Goal: Participate in discussion: Engage in conversation with other users on a specific topic

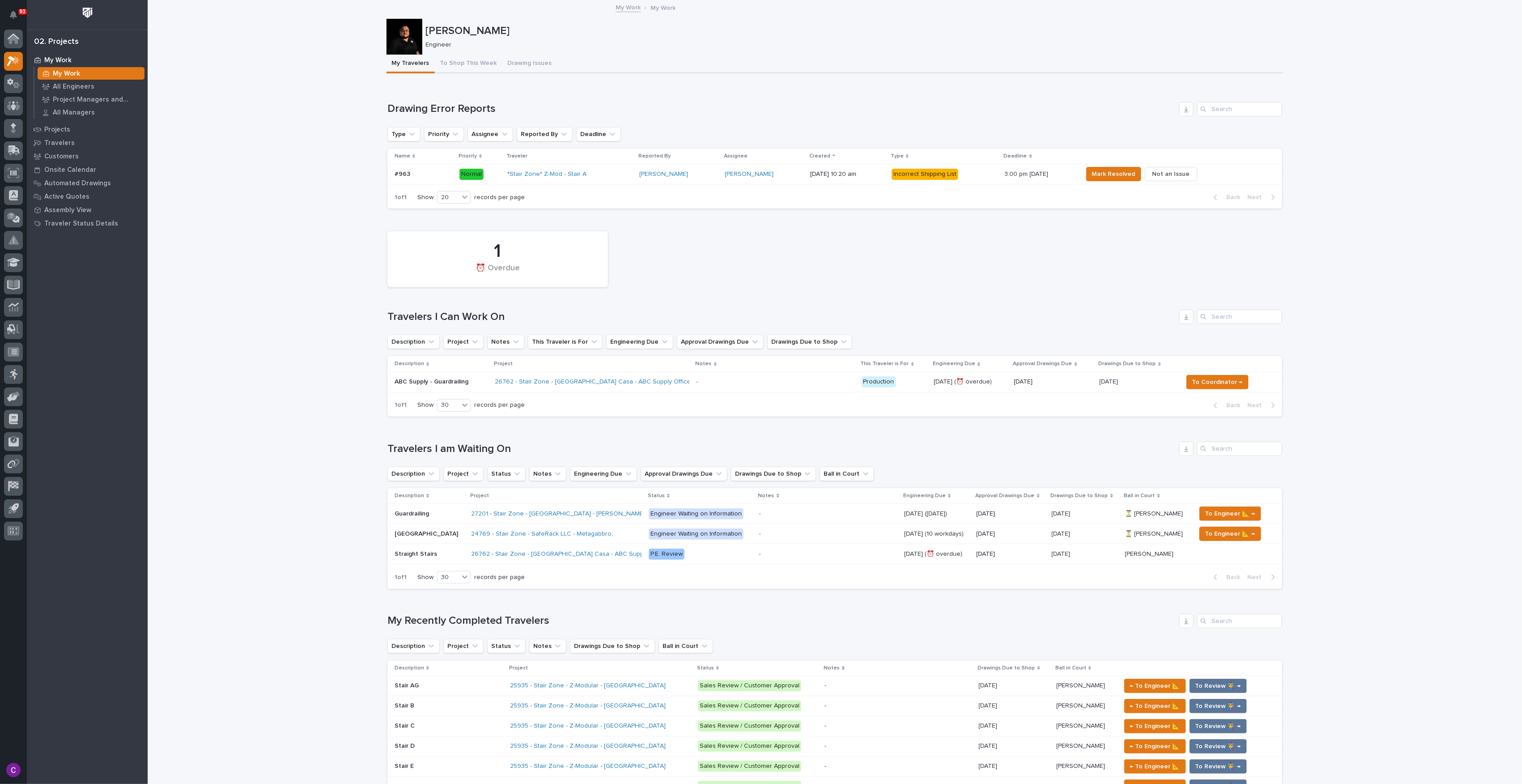
click at [656, 387] on div "26762 - Stair Zone - [GEOGRAPHIC_DATA] Casa - ABC Supply Office" at bounding box center [592, 382] width 194 height 15
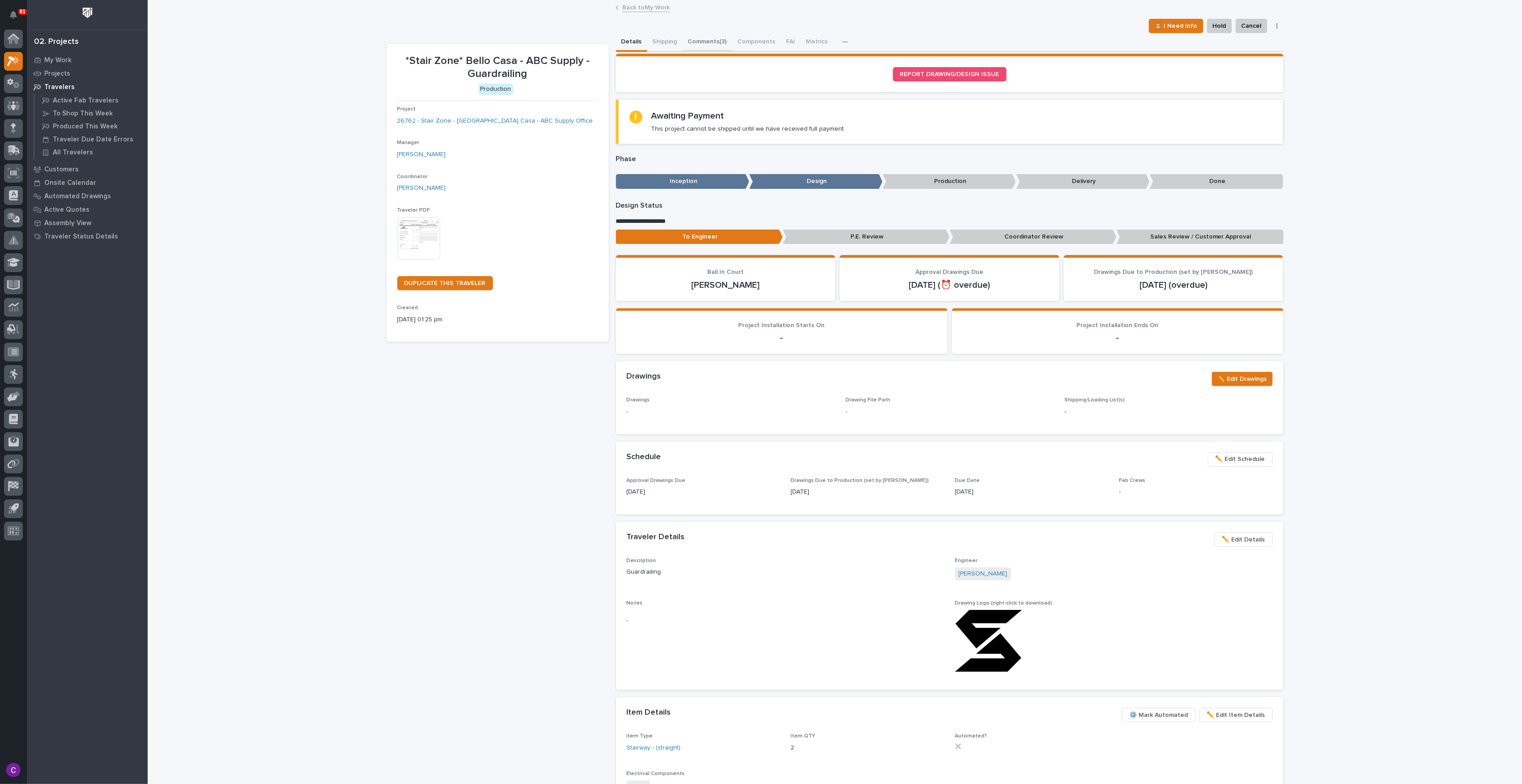
click at [701, 41] on button "Comments (3)" at bounding box center [707, 43] width 50 height 19
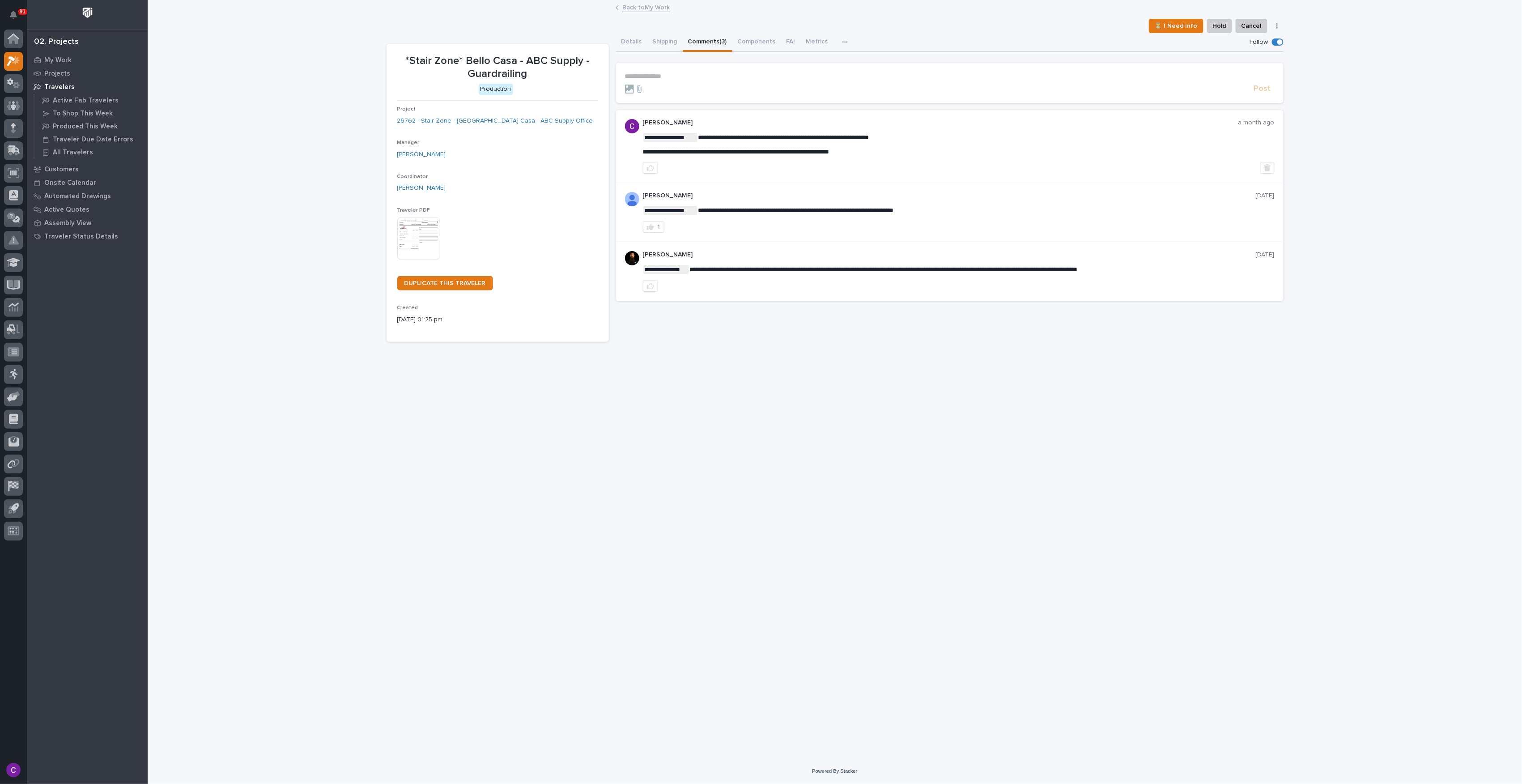
click at [679, 77] on p "**********" at bounding box center [949, 76] width 649 height 8
click at [721, 76] on p "**********" at bounding box center [949, 76] width 649 height 8
click at [675, 89] on span "[PERSON_NAME]" at bounding box center [652, 89] width 50 height 6
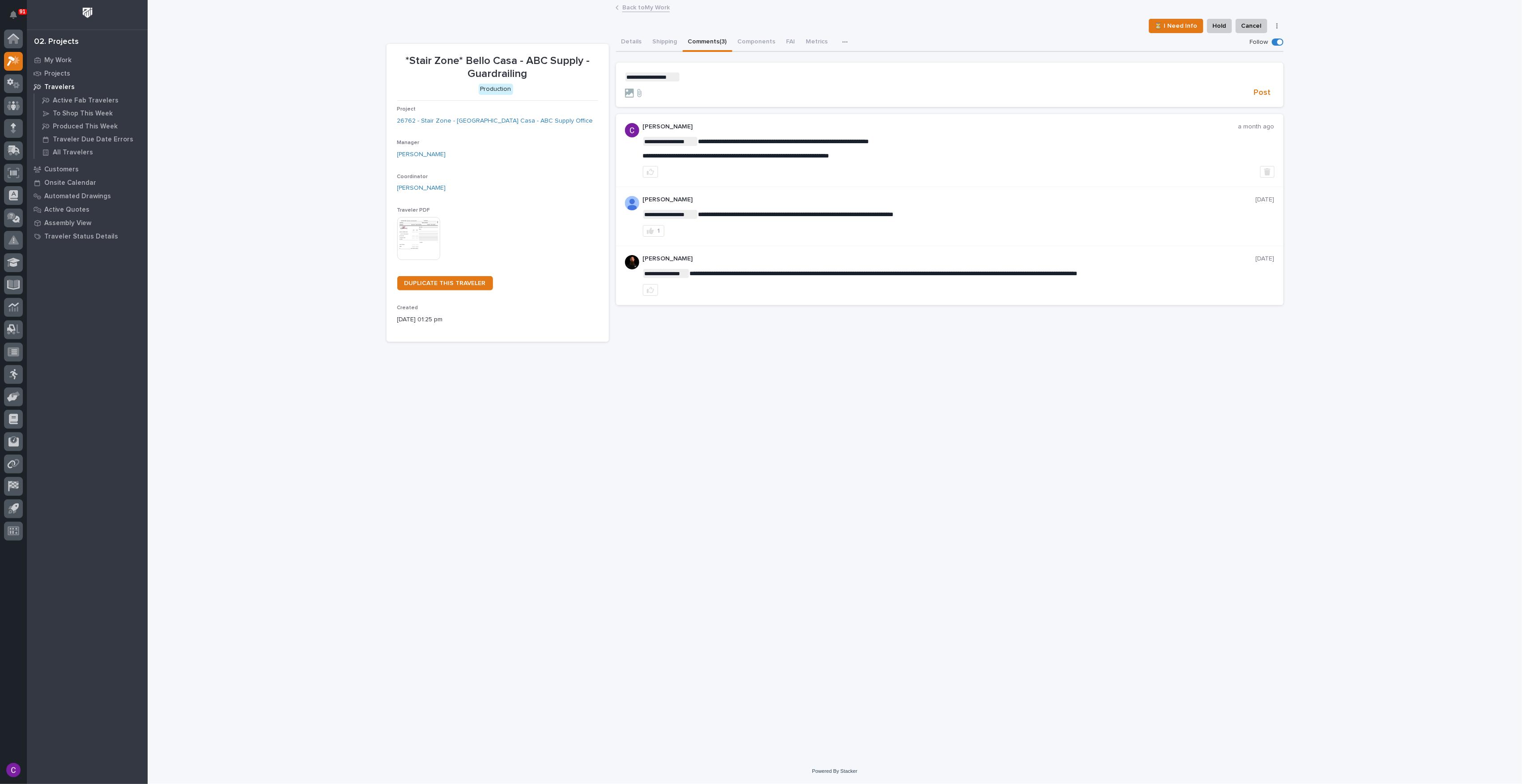
click at [718, 76] on p "**********" at bounding box center [949, 77] width 649 height 9
click at [837, 79] on p "**********" at bounding box center [949, 77] width 649 height 9
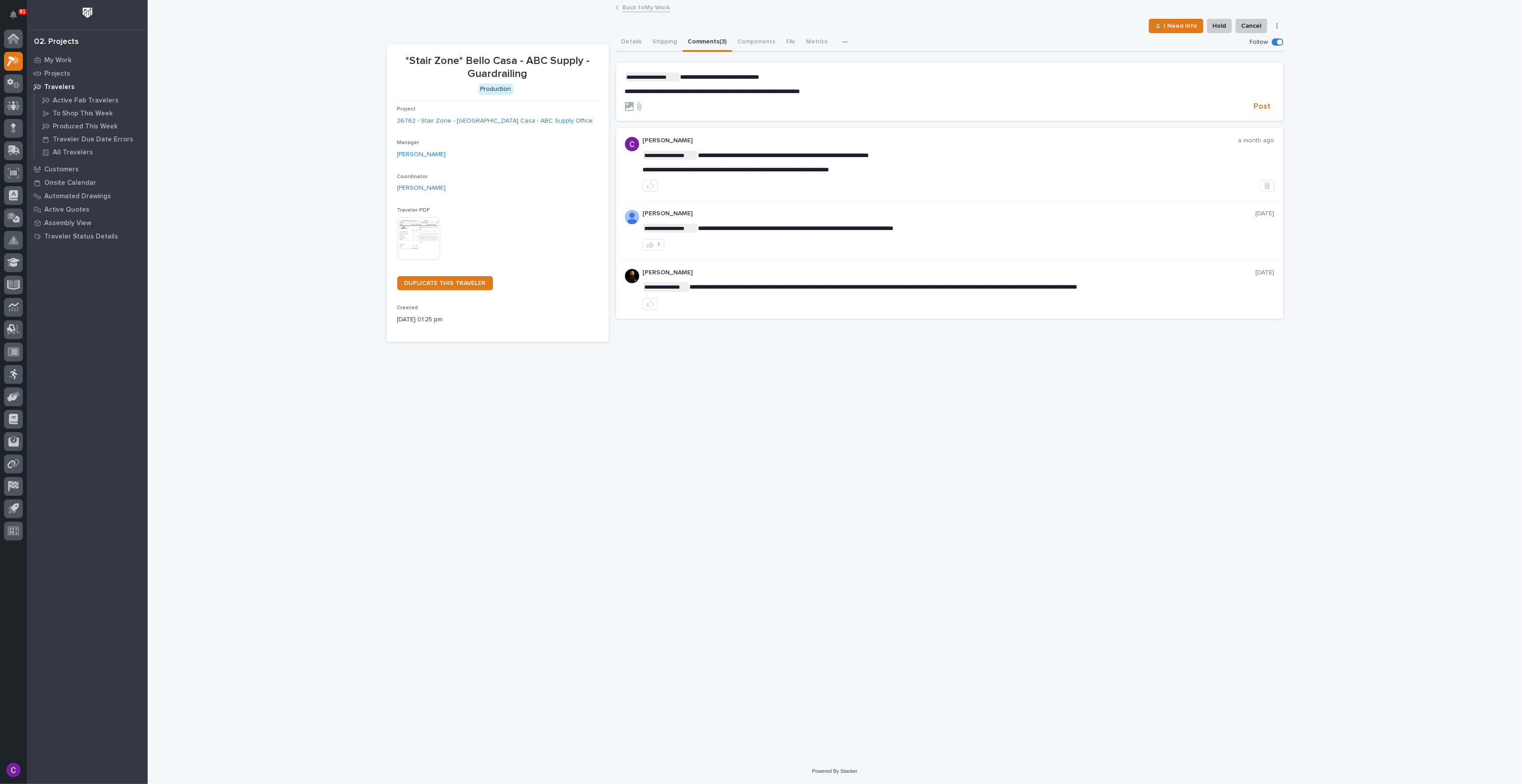
click at [725, 77] on span "**********" at bounding box center [720, 77] width 79 height 6
click at [761, 80] on p "**********" at bounding box center [949, 77] width 649 height 9
click at [1266, 100] on form "**********" at bounding box center [949, 92] width 649 height 40
click at [1267, 102] on span "Post" at bounding box center [1262, 106] width 17 height 10
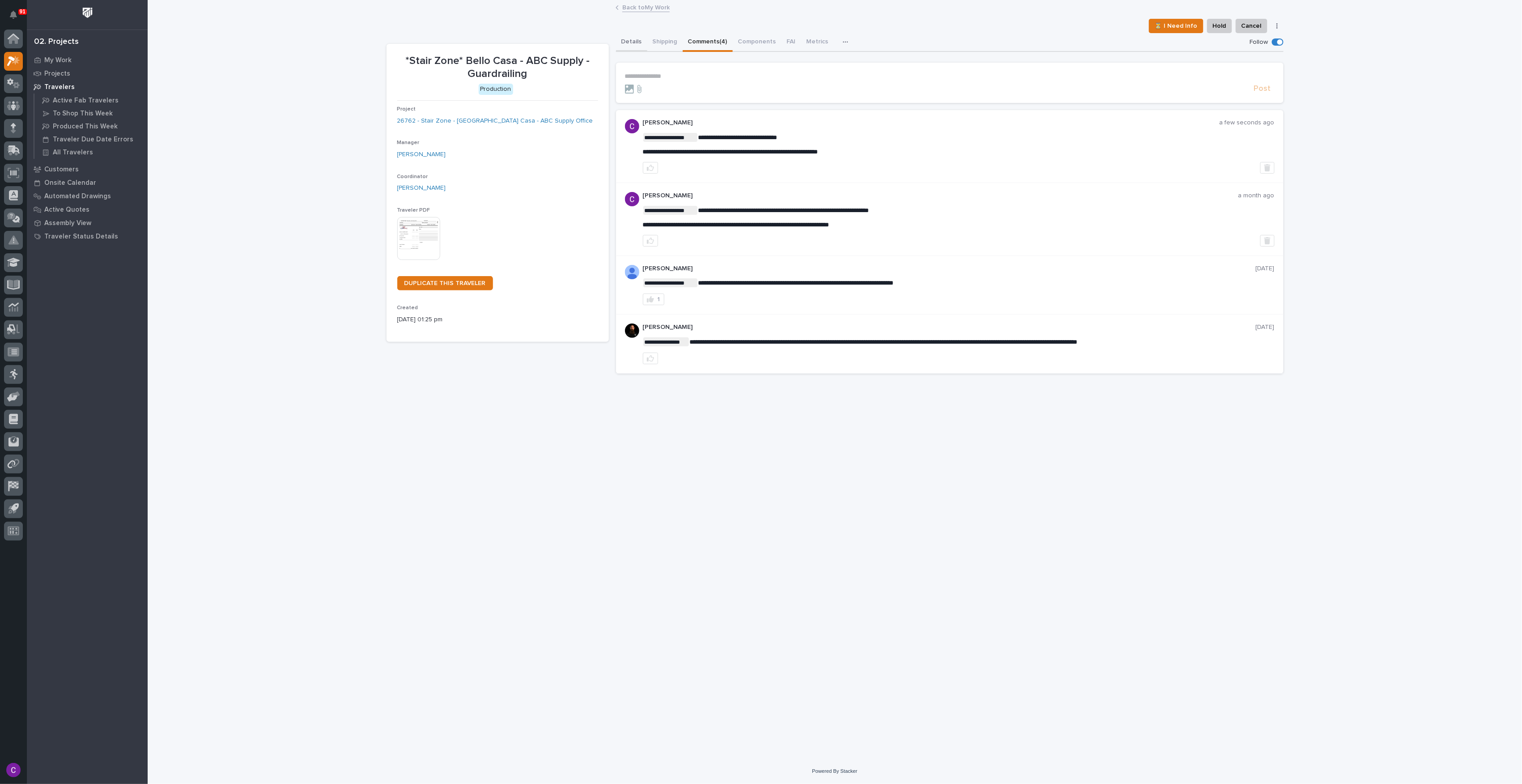
click at [627, 41] on button "Details" at bounding box center [632, 43] width 31 height 19
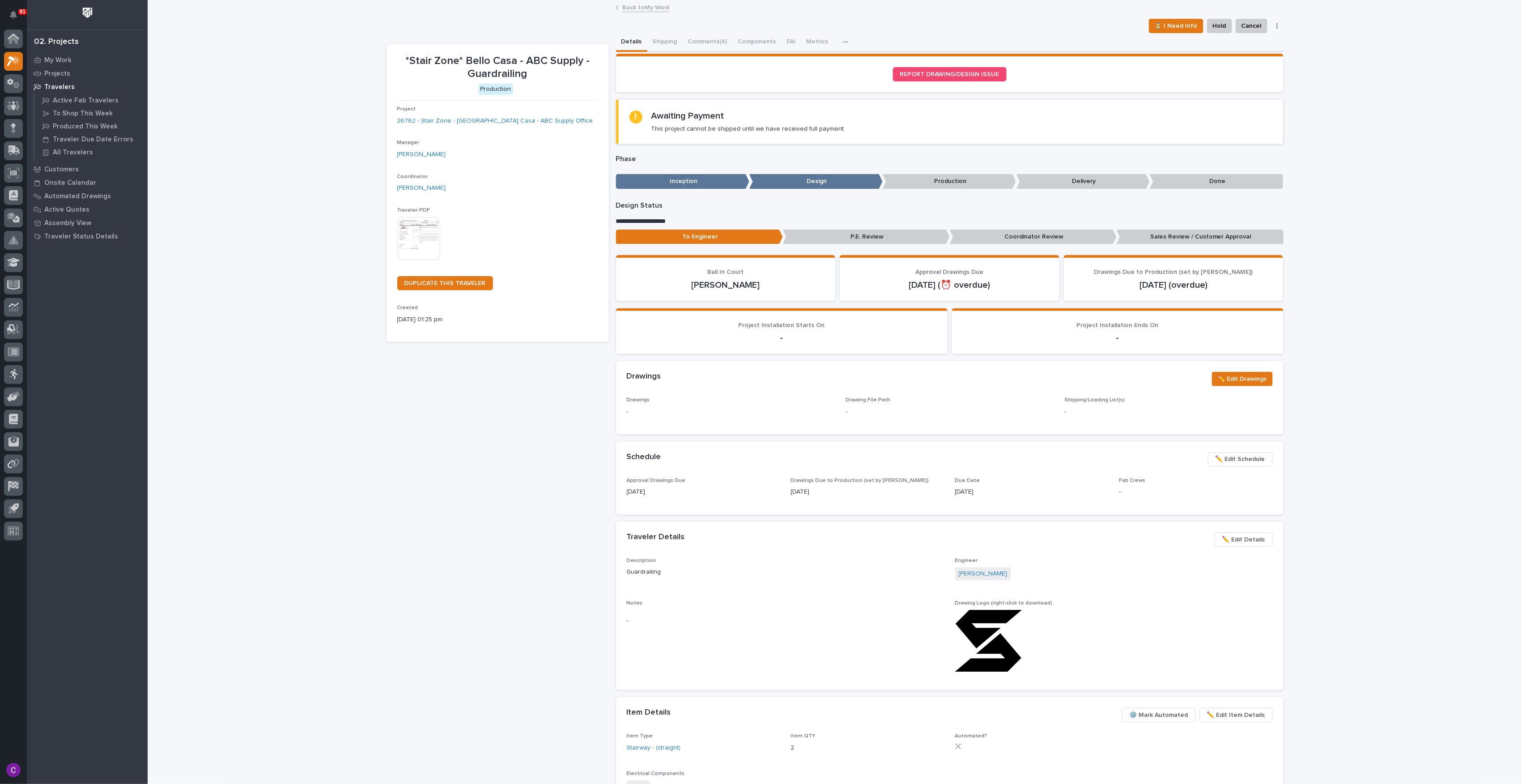
click at [991, 235] on p "Coordinator Review" at bounding box center [1033, 236] width 167 height 15
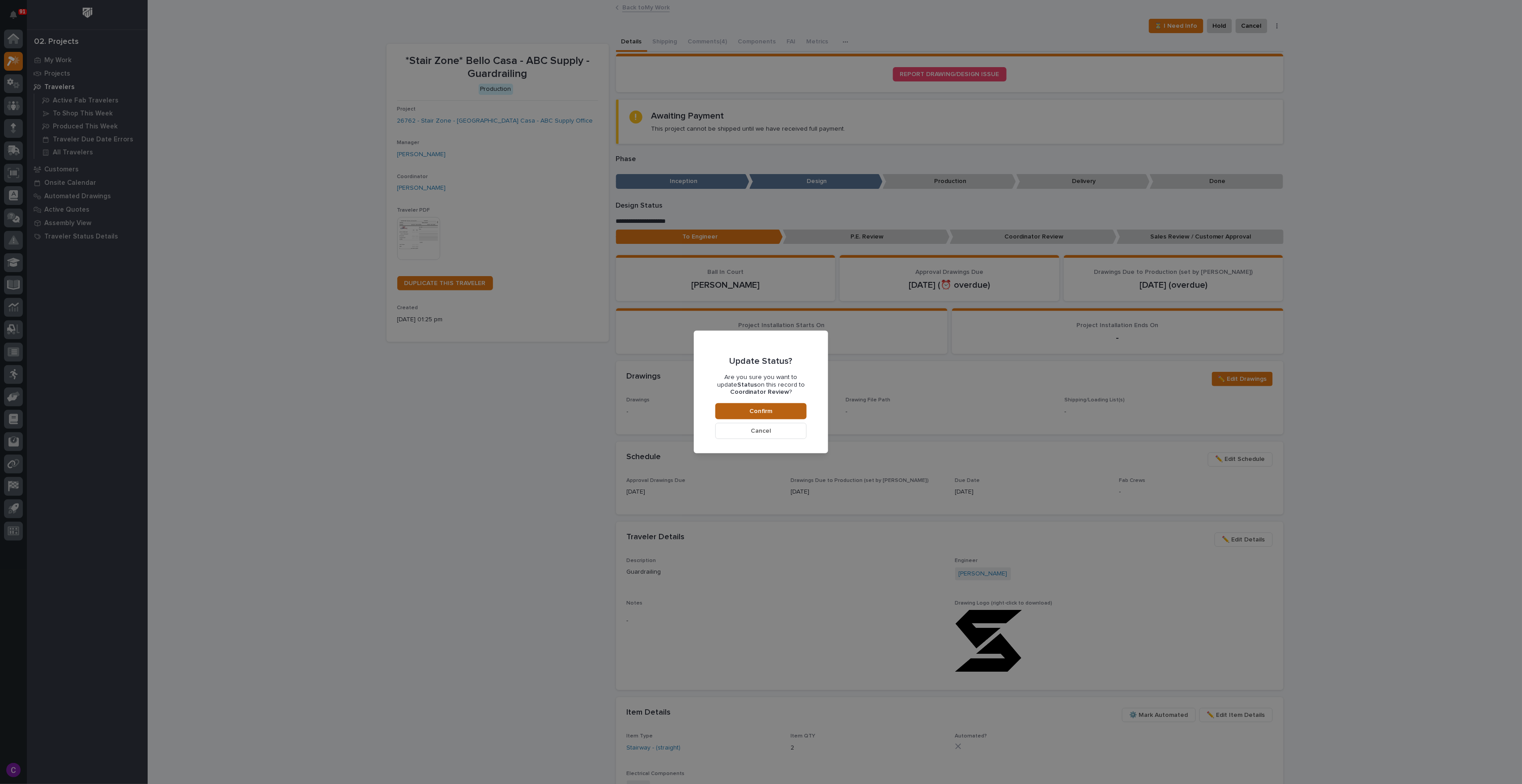
click at [753, 408] on span "Confirm" at bounding box center [761, 411] width 23 height 8
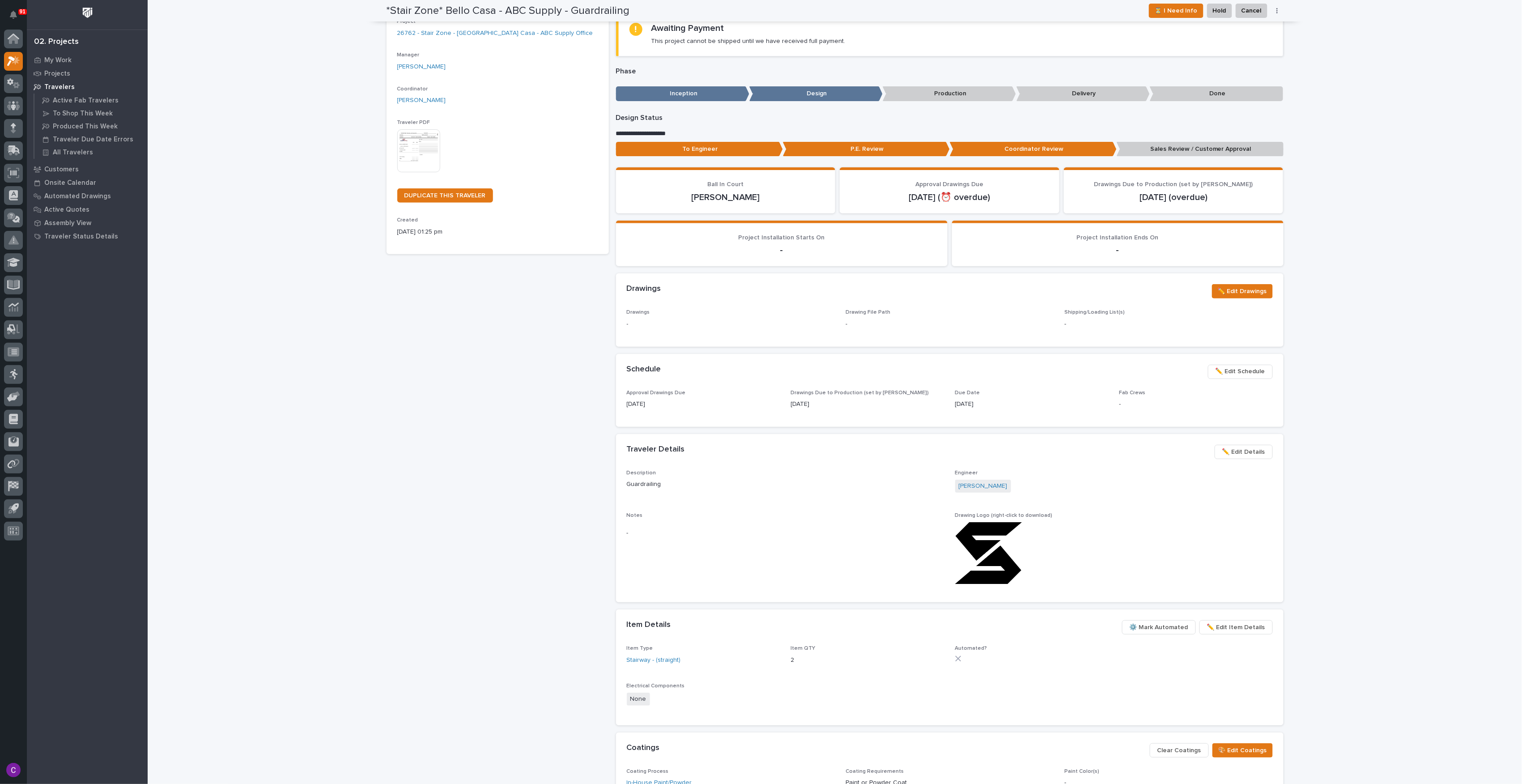
scroll to position [105, 0]
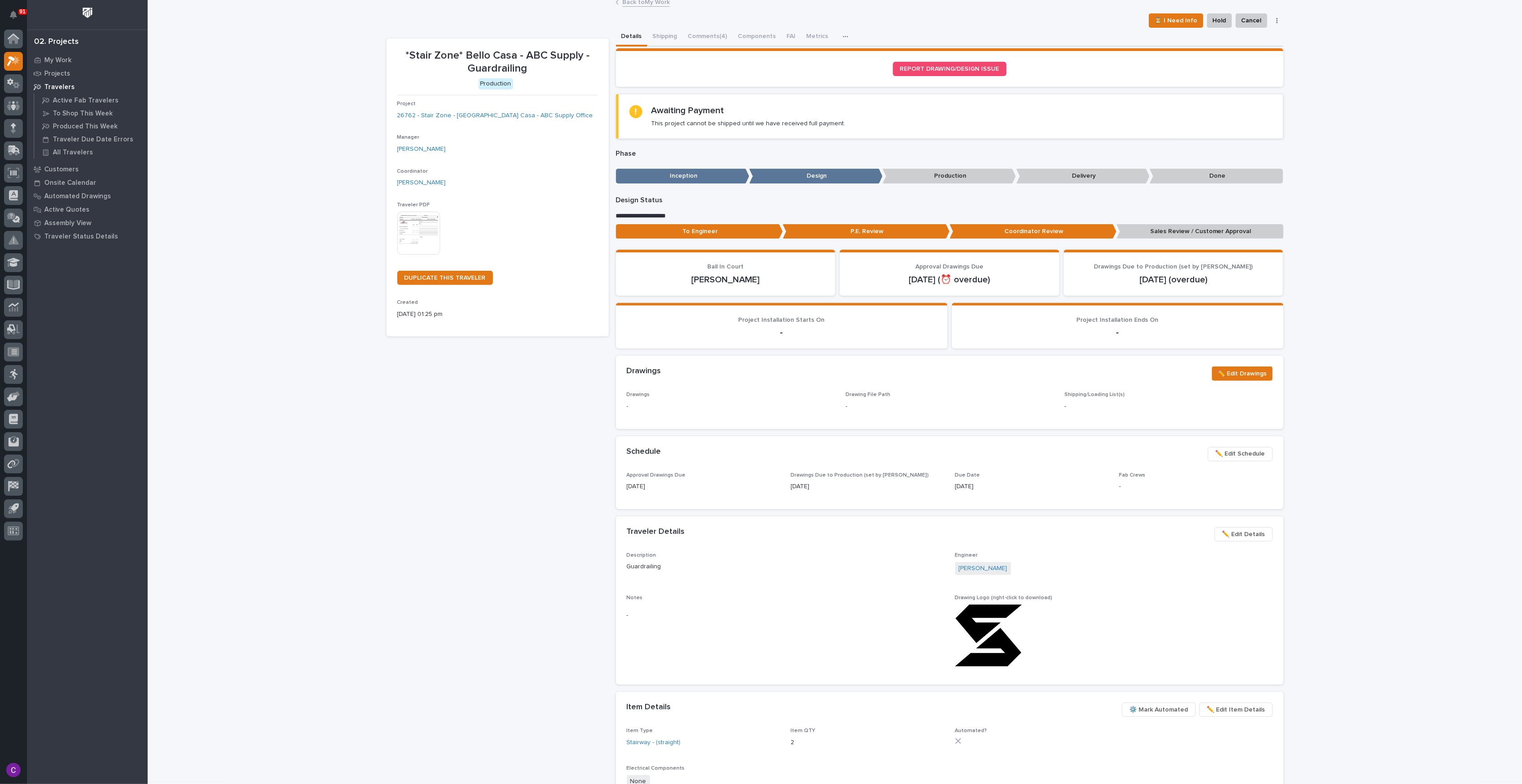
drag, startPoint x: 577, startPoint y: 181, endPoint x: 572, endPoint y: 162, distance: 19.6
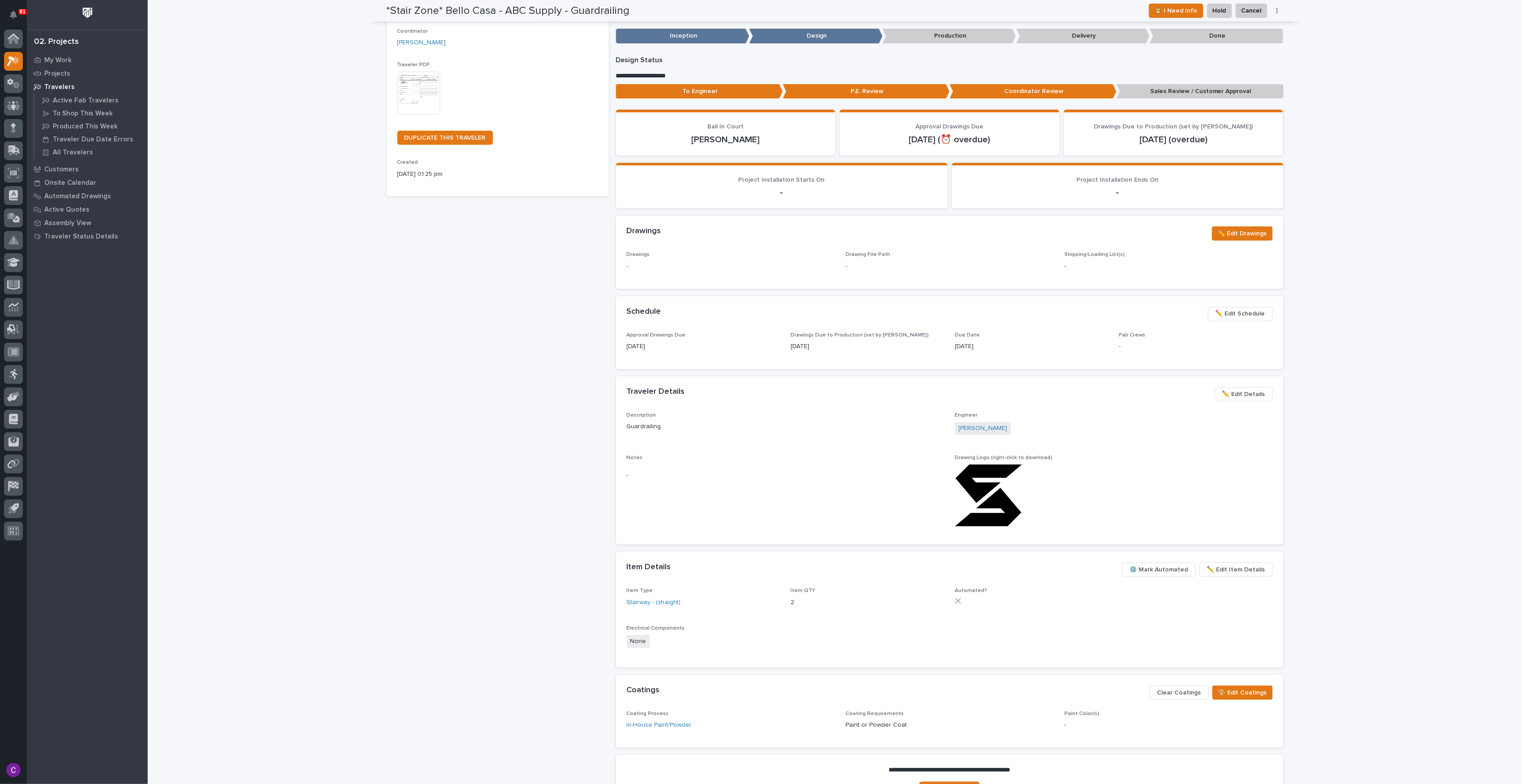
drag, startPoint x: 574, startPoint y: 160, endPoint x: 575, endPoint y: 181, distance: 21.0
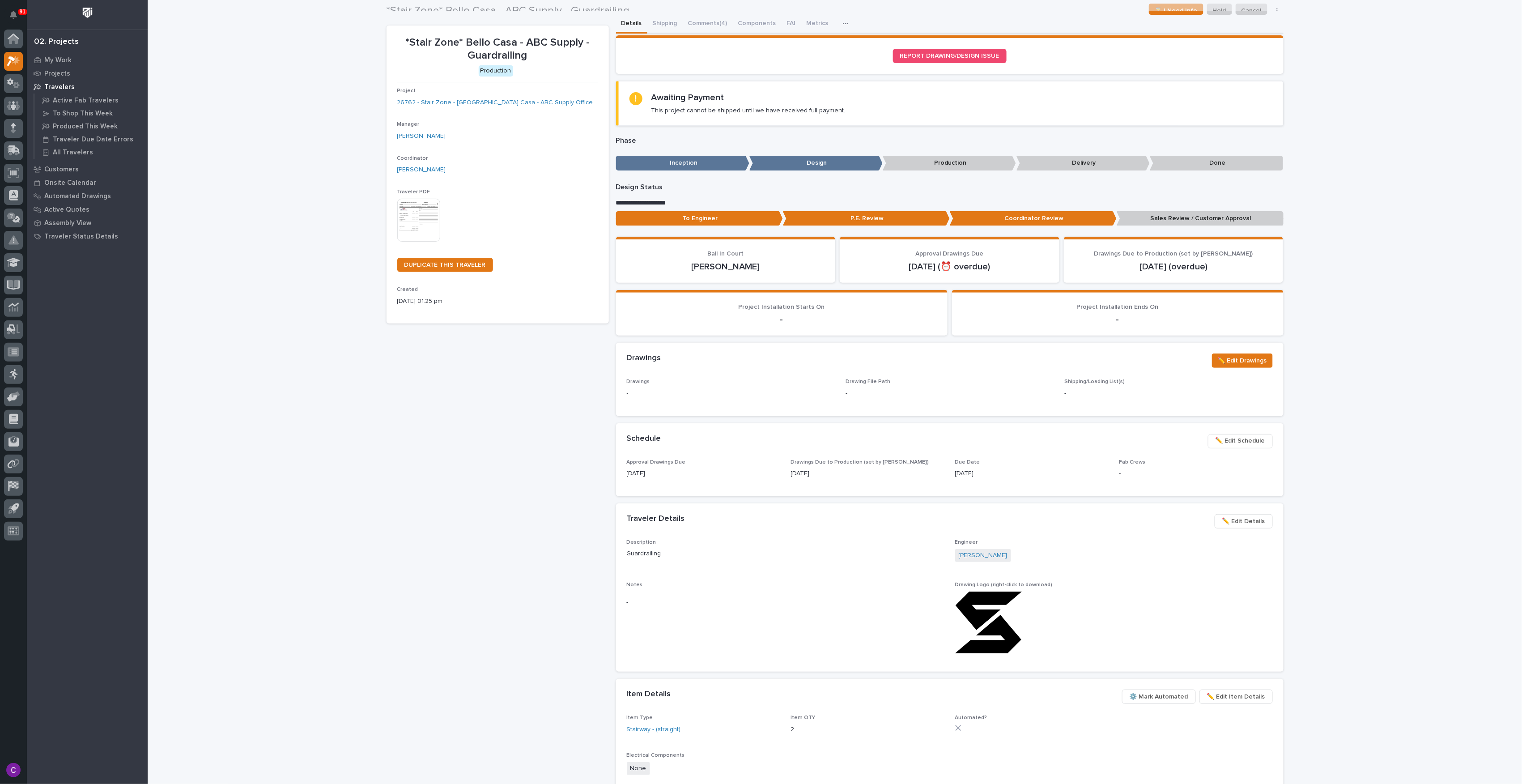
scroll to position [0, 0]
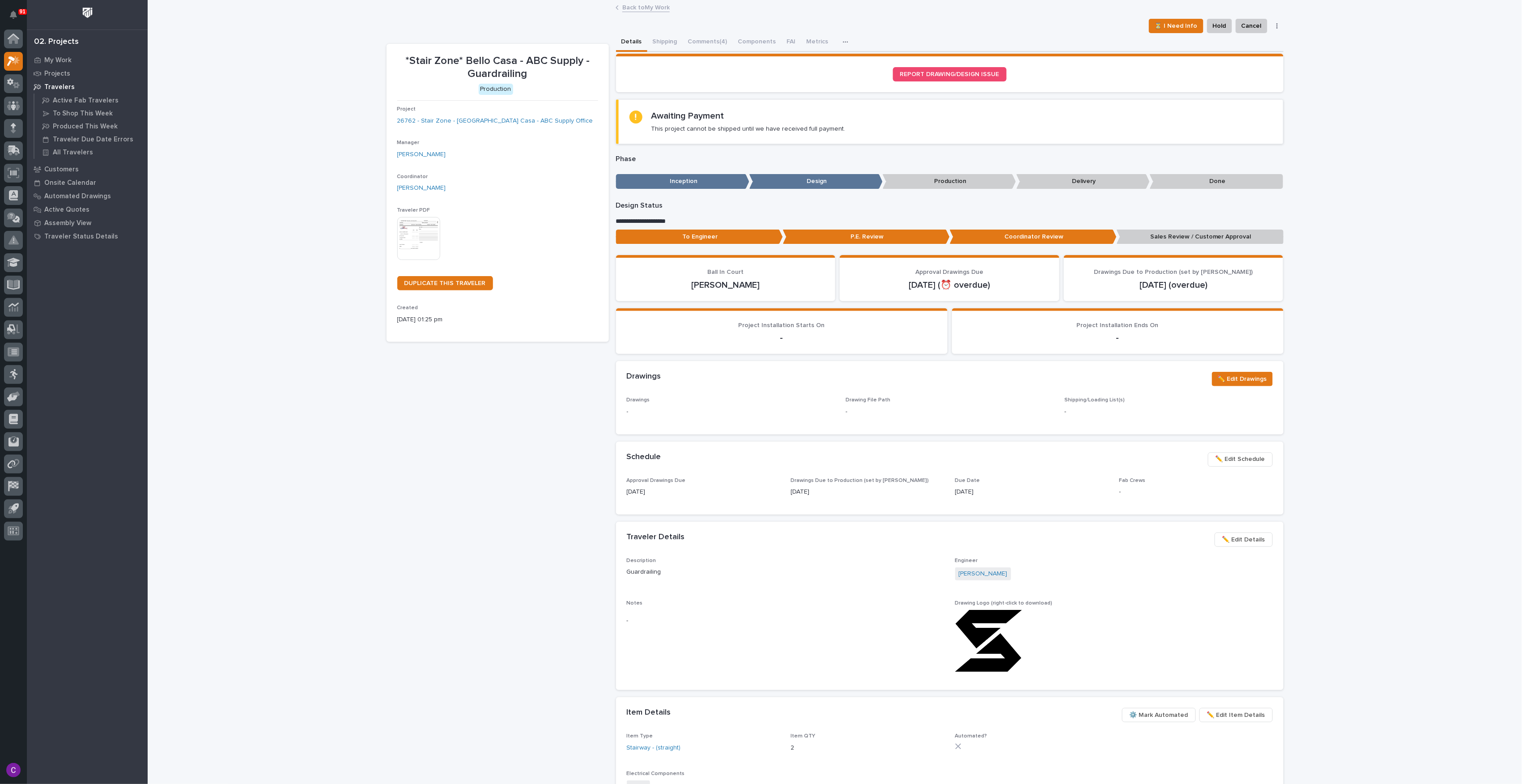
drag, startPoint x: 605, startPoint y: 193, endPoint x: 607, endPoint y: 169, distance: 24.1
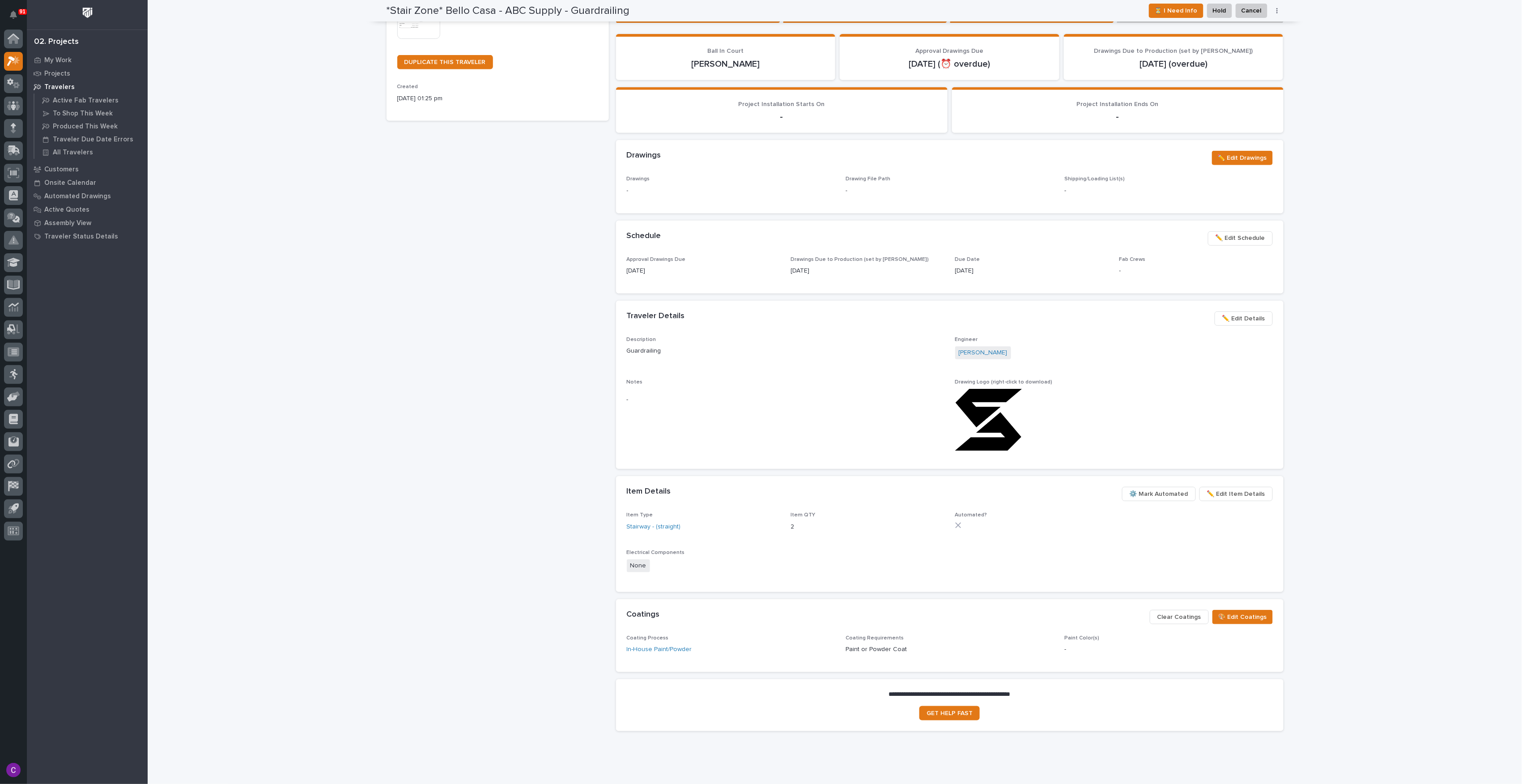
scroll to position [244, 0]
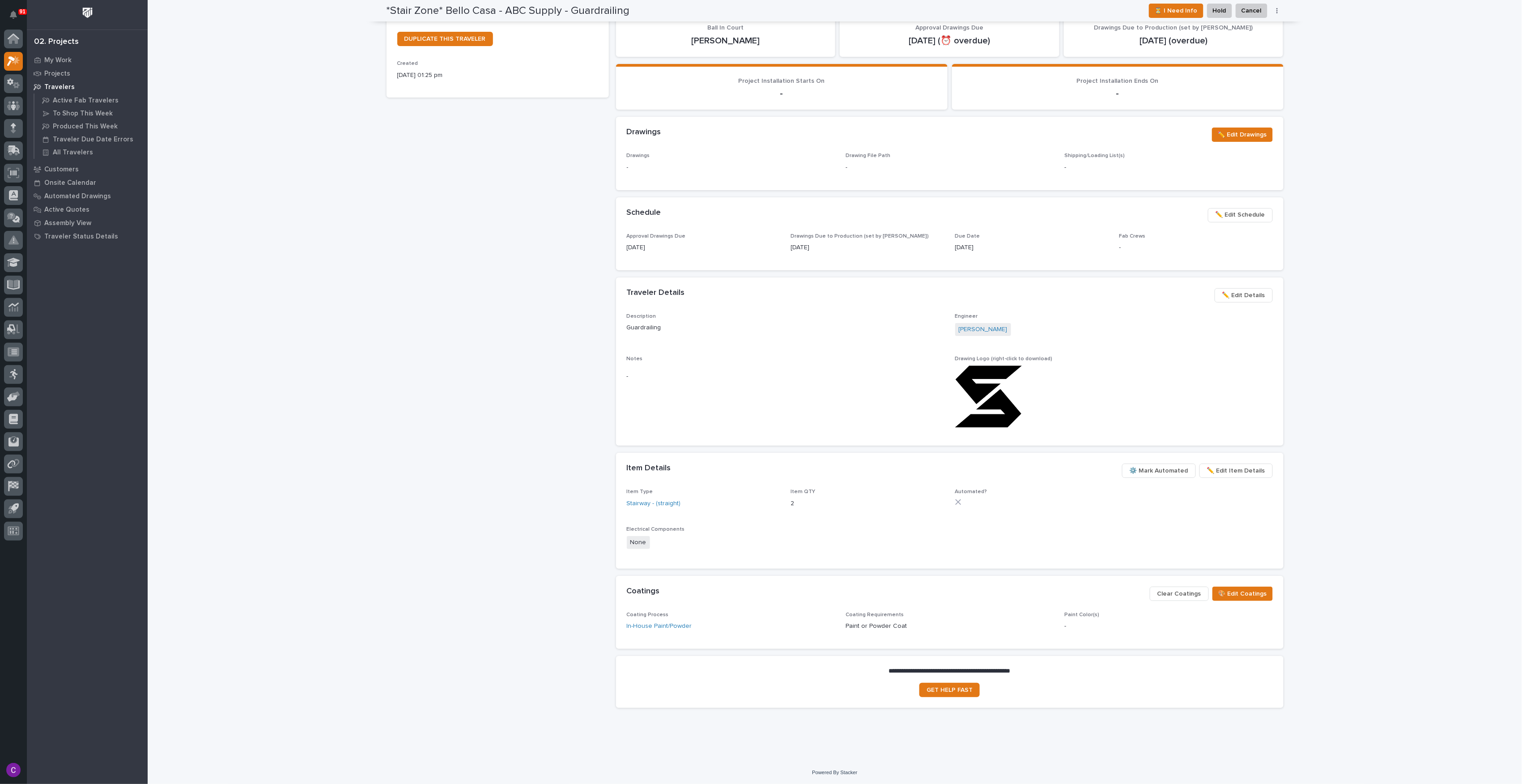
drag, startPoint x: 610, startPoint y: 126, endPoint x: 605, endPoint y: 156, distance: 30.4
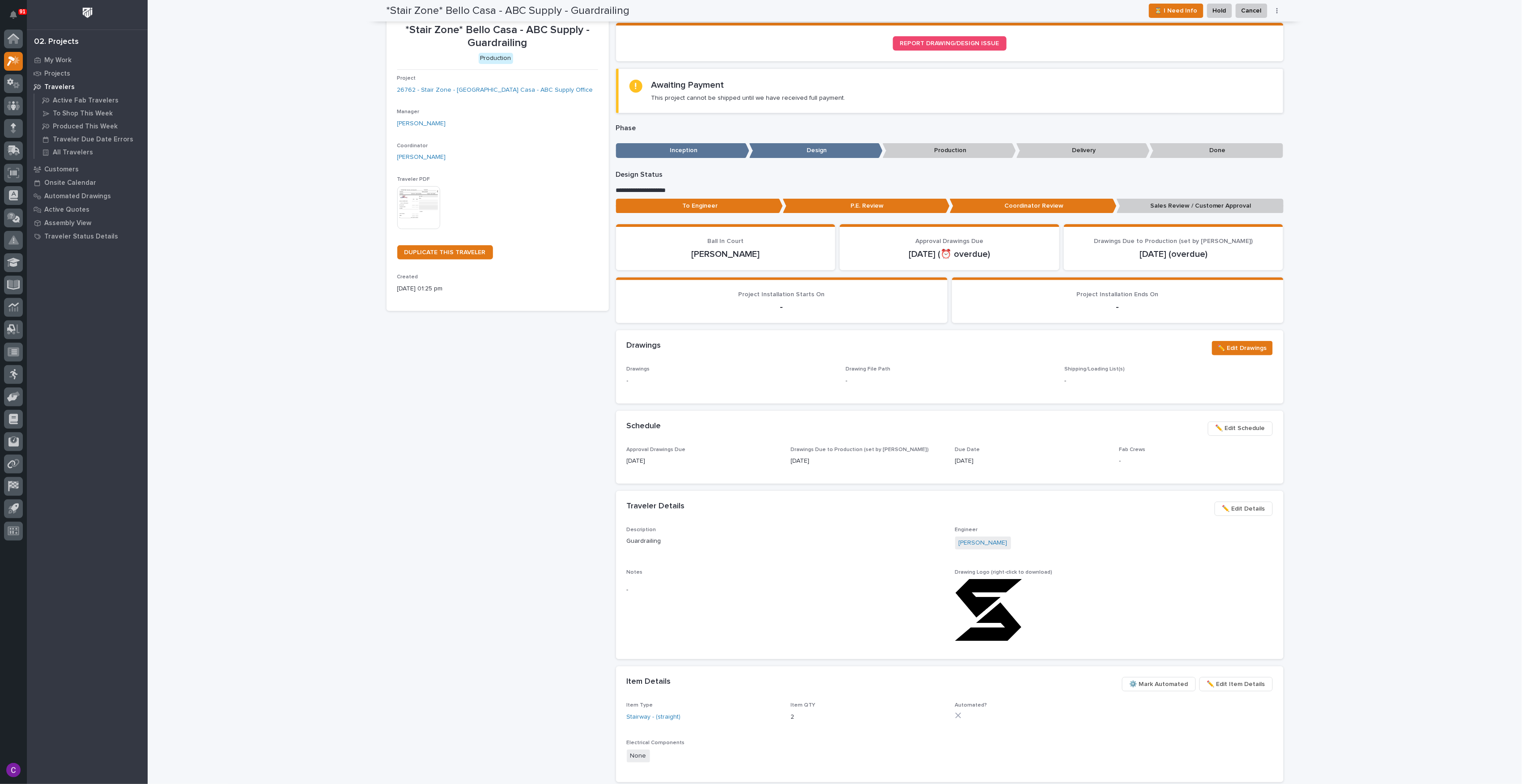
scroll to position [0, 0]
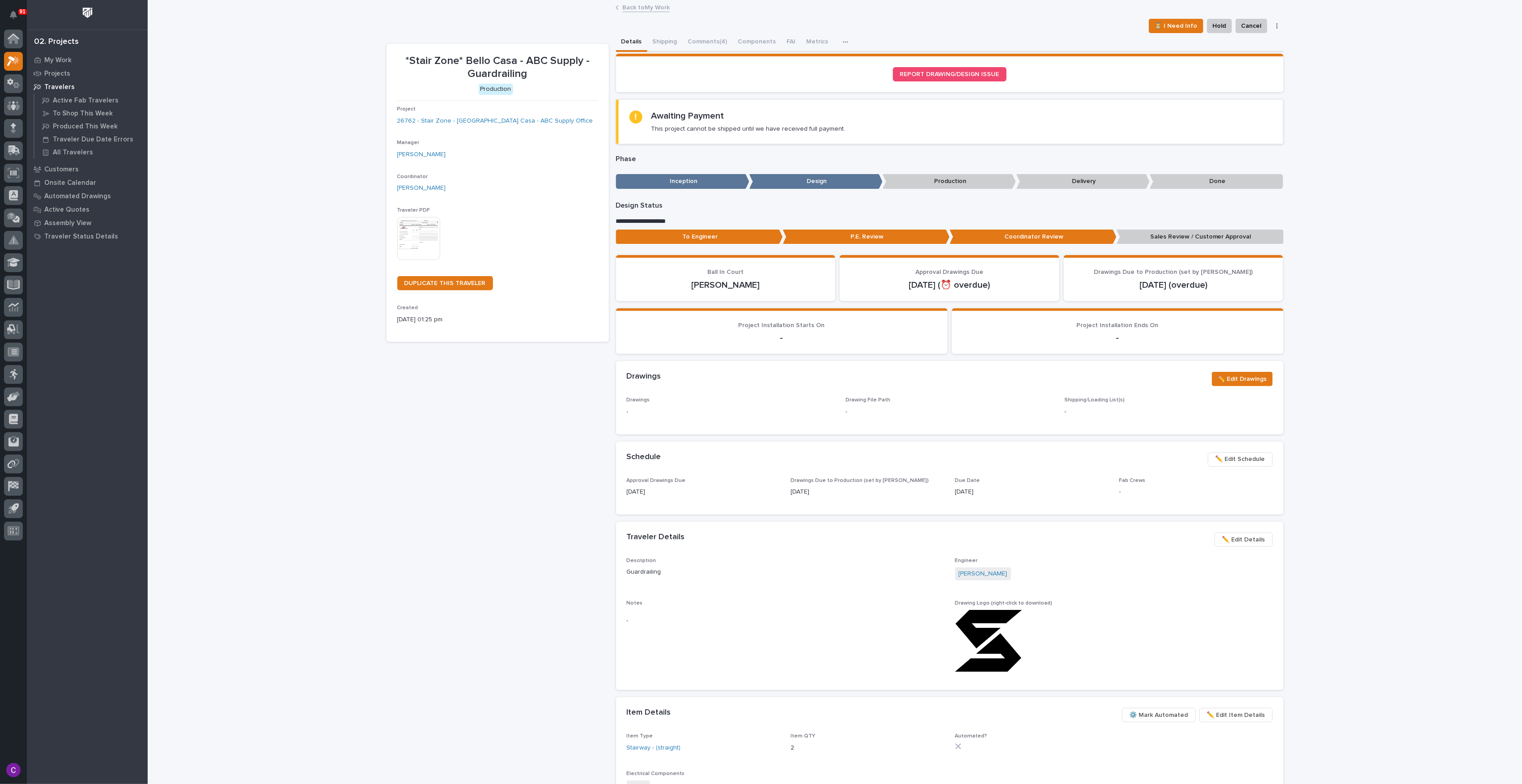
drag, startPoint x: 610, startPoint y: 214, endPoint x: 609, endPoint y: 180, distance: 34.0
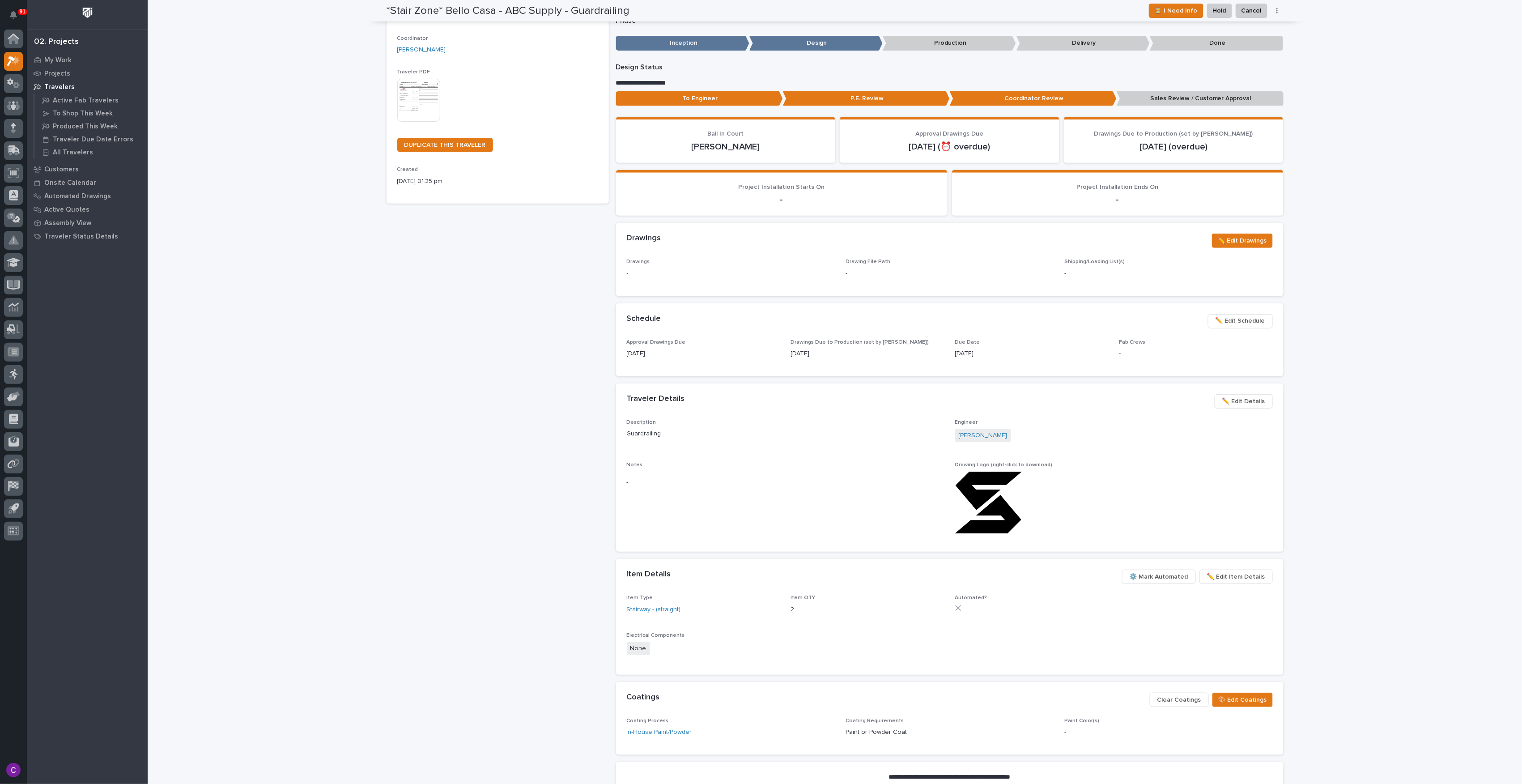
drag, startPoint x: 609, startPoint y: 180, endPoint x: 609, endPoint y: 204, distance: 24.0
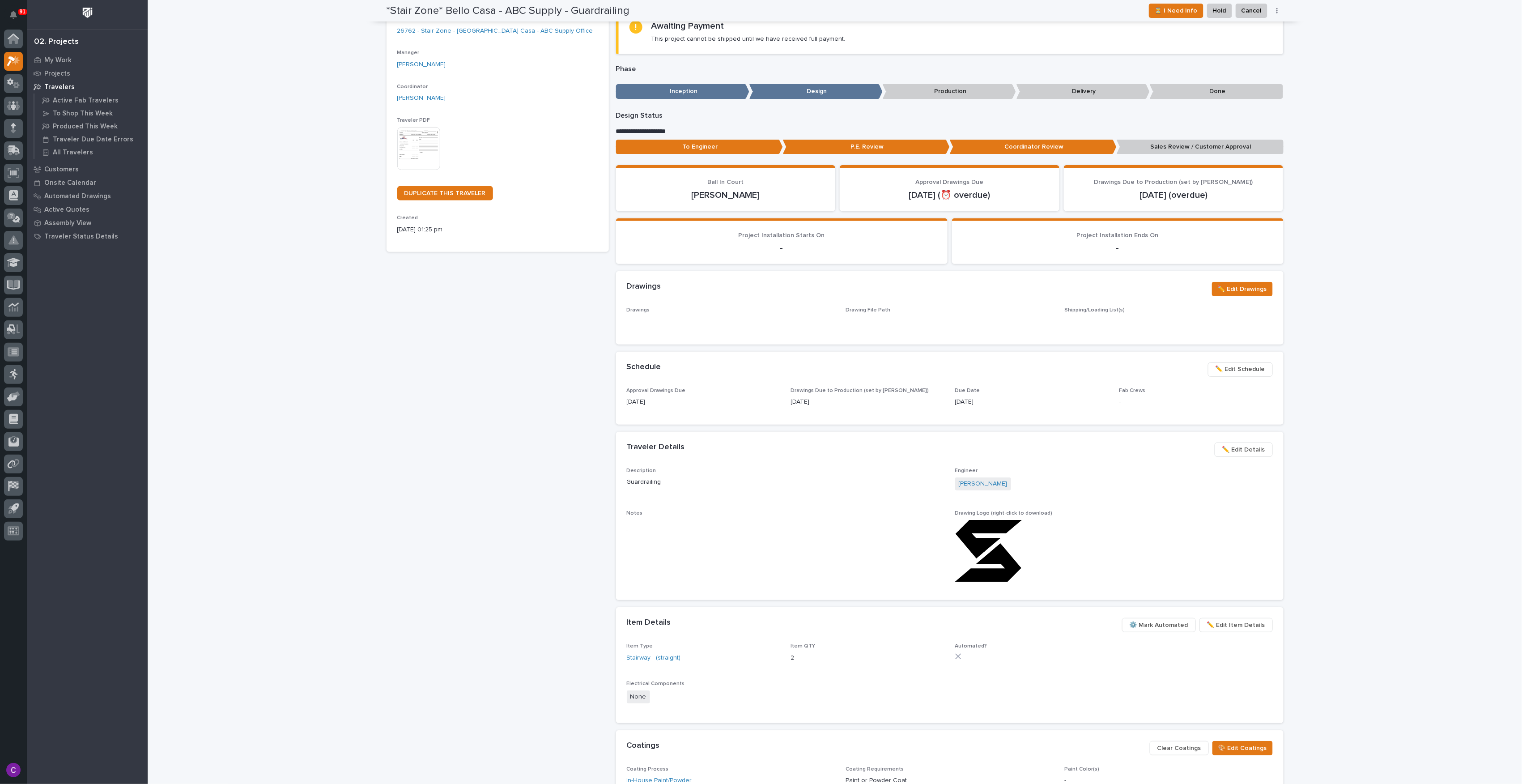
drag, startPoint x: 609, startPoint y: 204, endPoint x: 607, endPoint y: 183, distance: 21.1
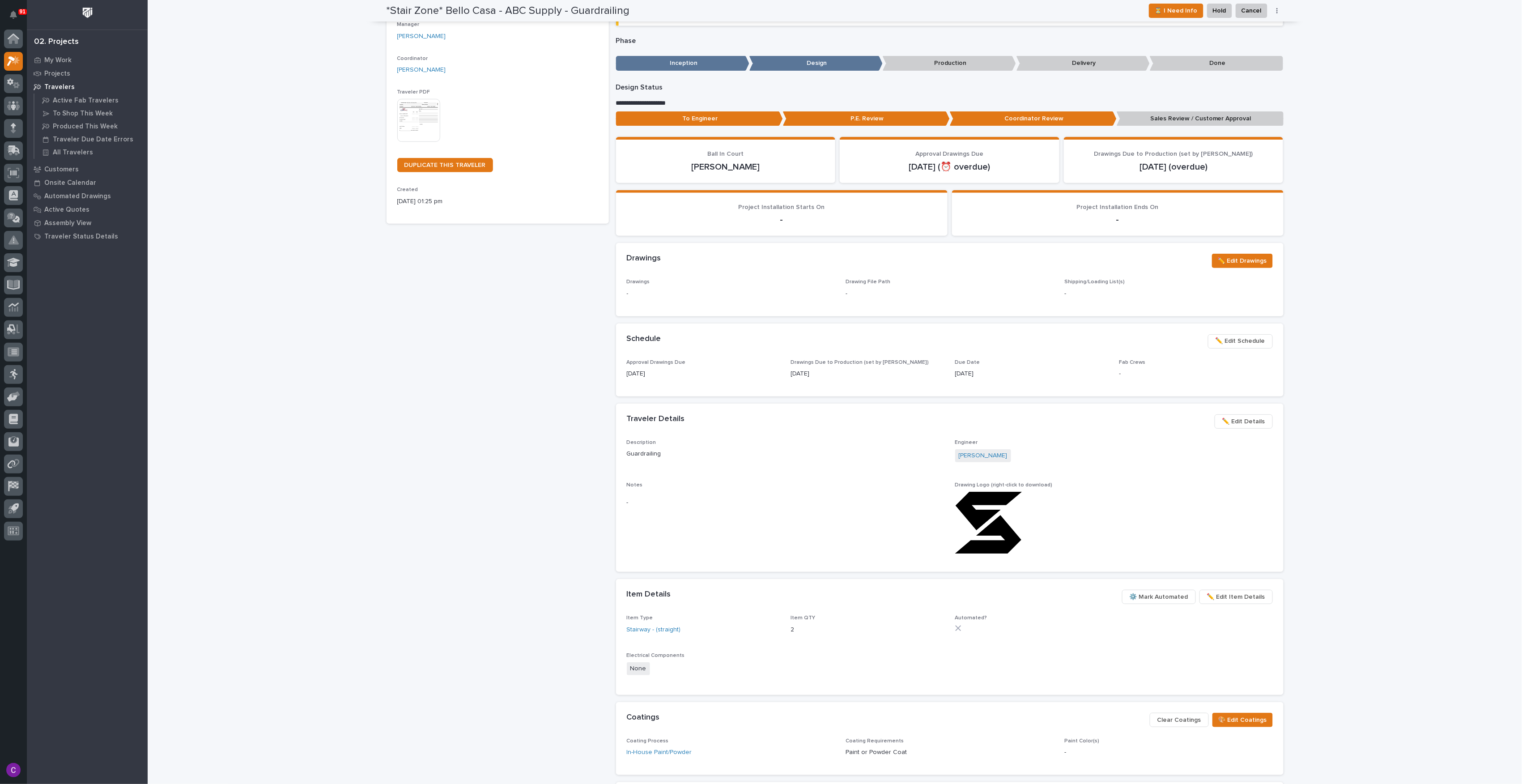
drag, startPoint x: 607, startPoint y: 183, endPoint x: 609, endPoint y: 205, distance: 22.1
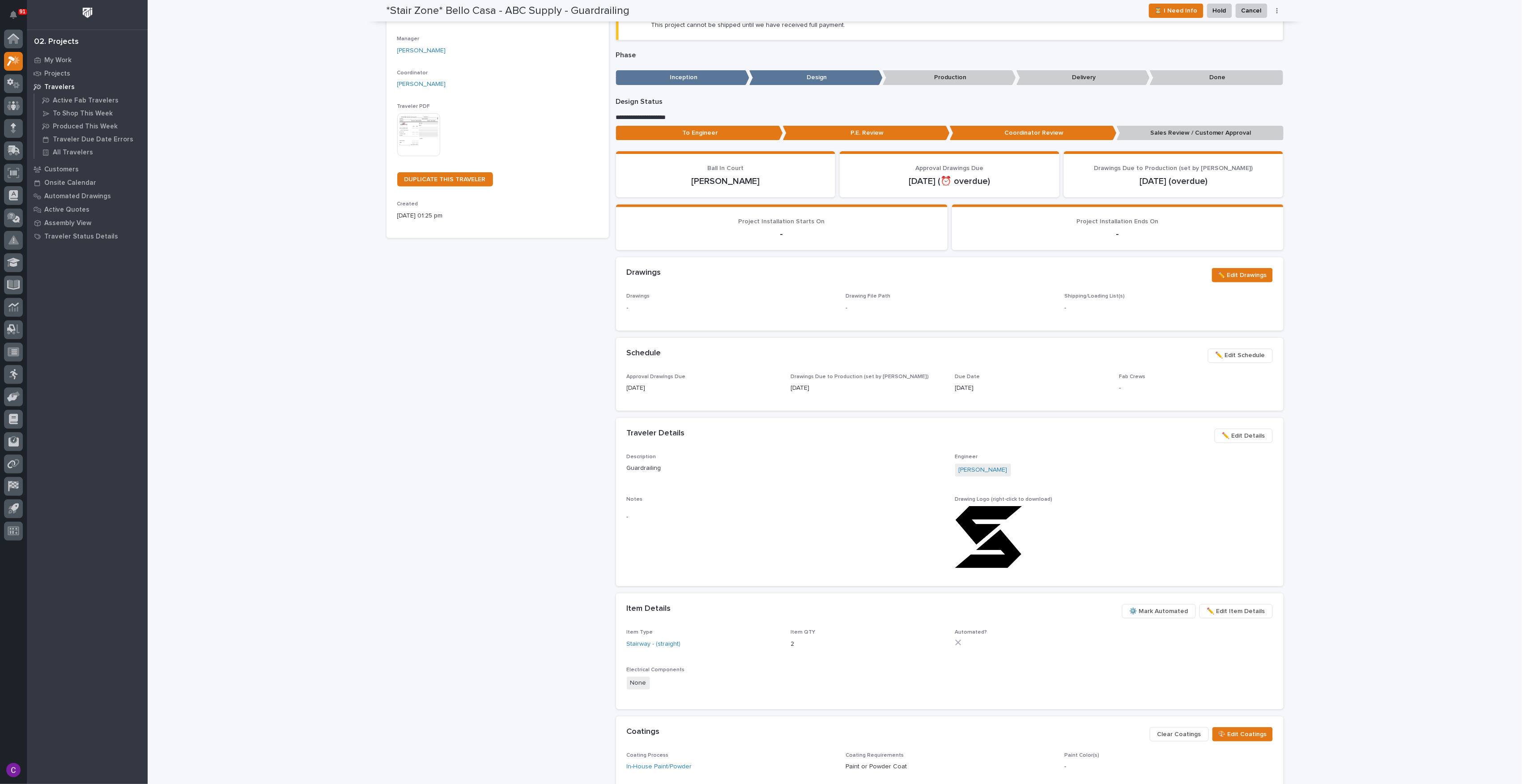
drag, startPoint x: 609, startPoint y: 205, endPoint x: 607, endPoint y: 178, distance: 27.1
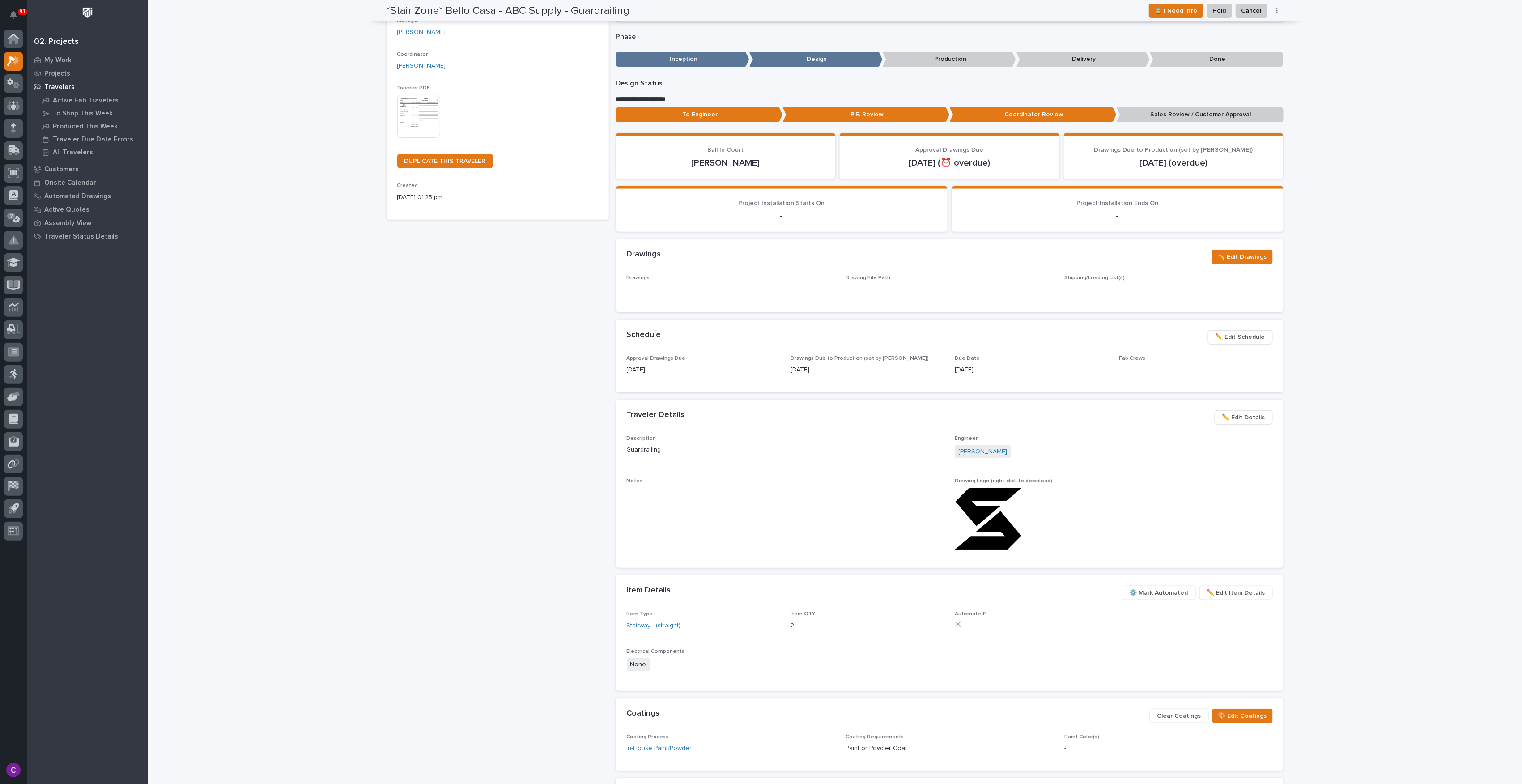
drag, startPoint x: 609, startPoint y: 178, endPoint x: 609, endPoint y: 200, distance: 22.0
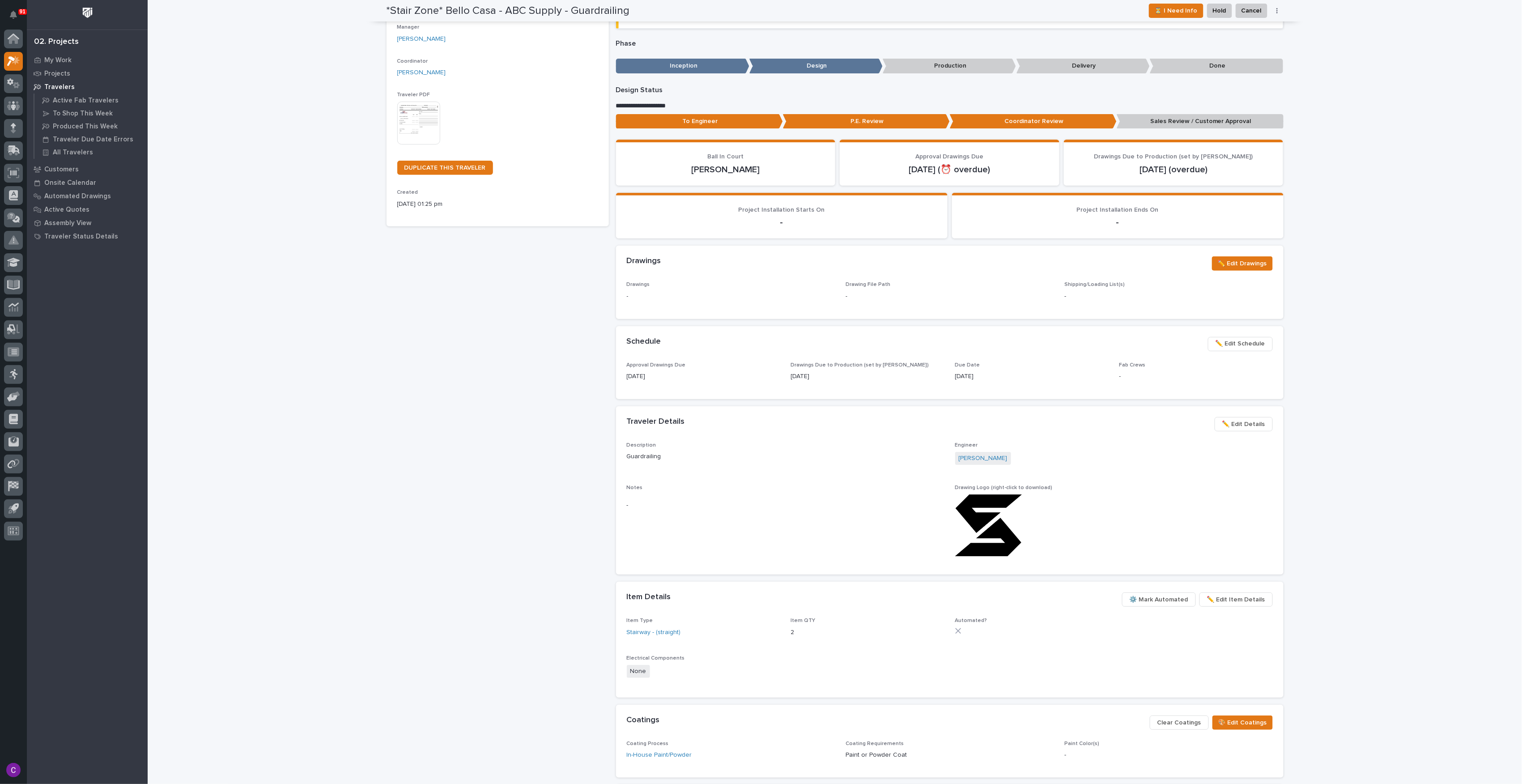
drag, startPoint x: 607, startPoint y: 188, endPoint x: 607, endPoint y: 175, distance: 13.0
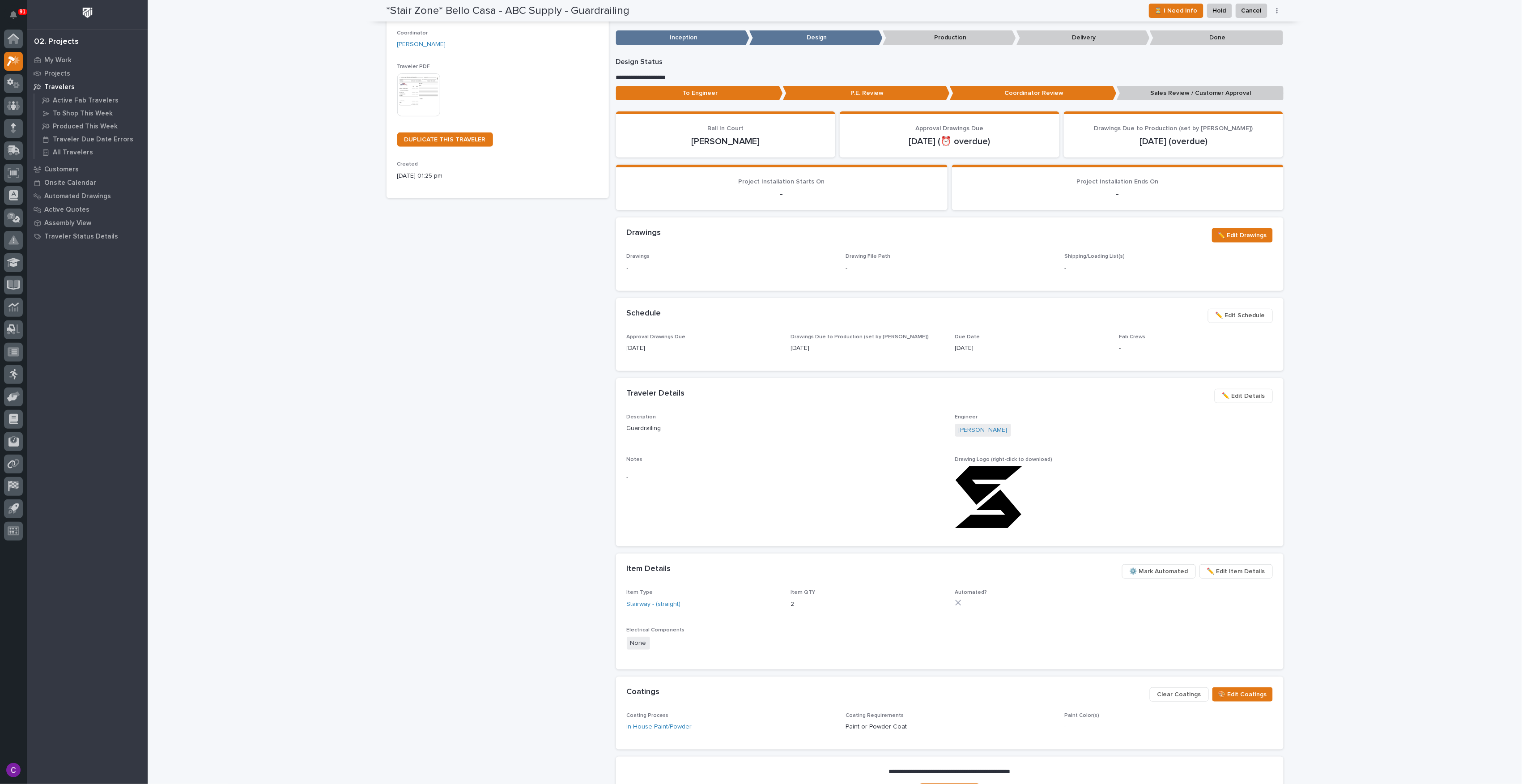
drag, startPoint x: 607, startPoint y: 175, endPoint x: 606, endPoint y: 187, distance: 12.0
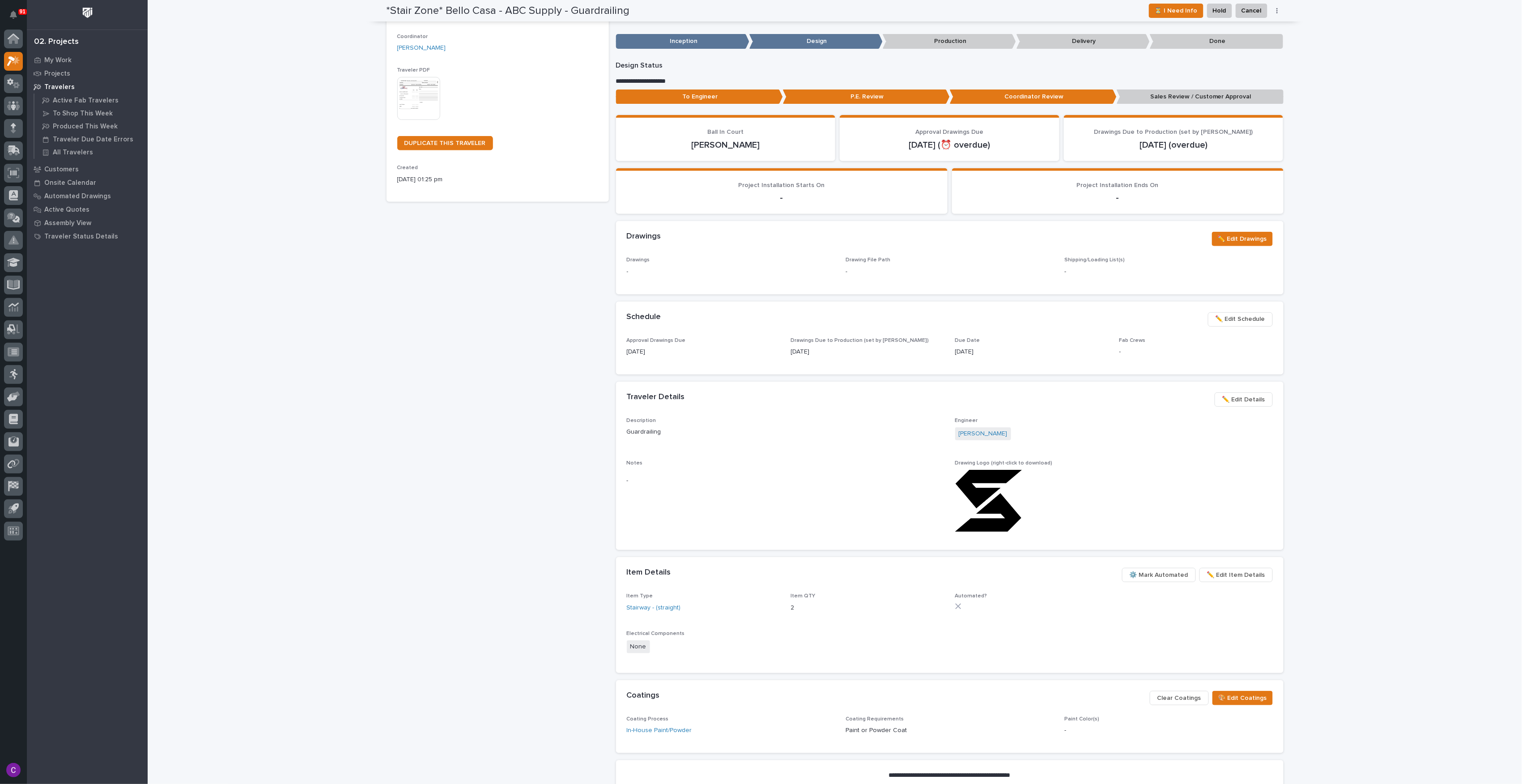
drag, startPoint x: 606, startPoint y: 187, endPoint x: 606, endPoint y: 160, distance: 27.0
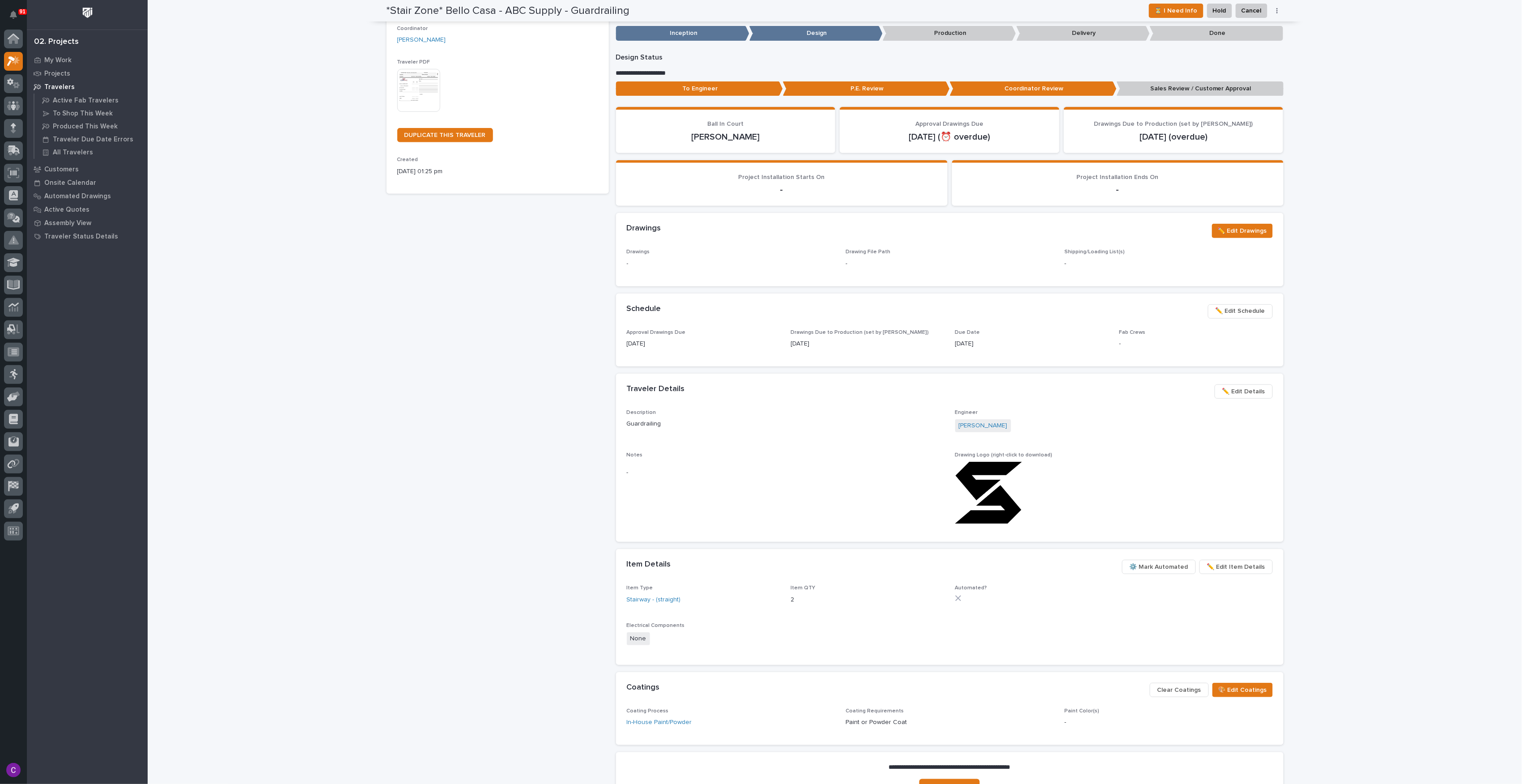
drag, startPoint x: 607, startPoint y: 173, endPoint x: 609, endPoint y: 185, distance: 12.2
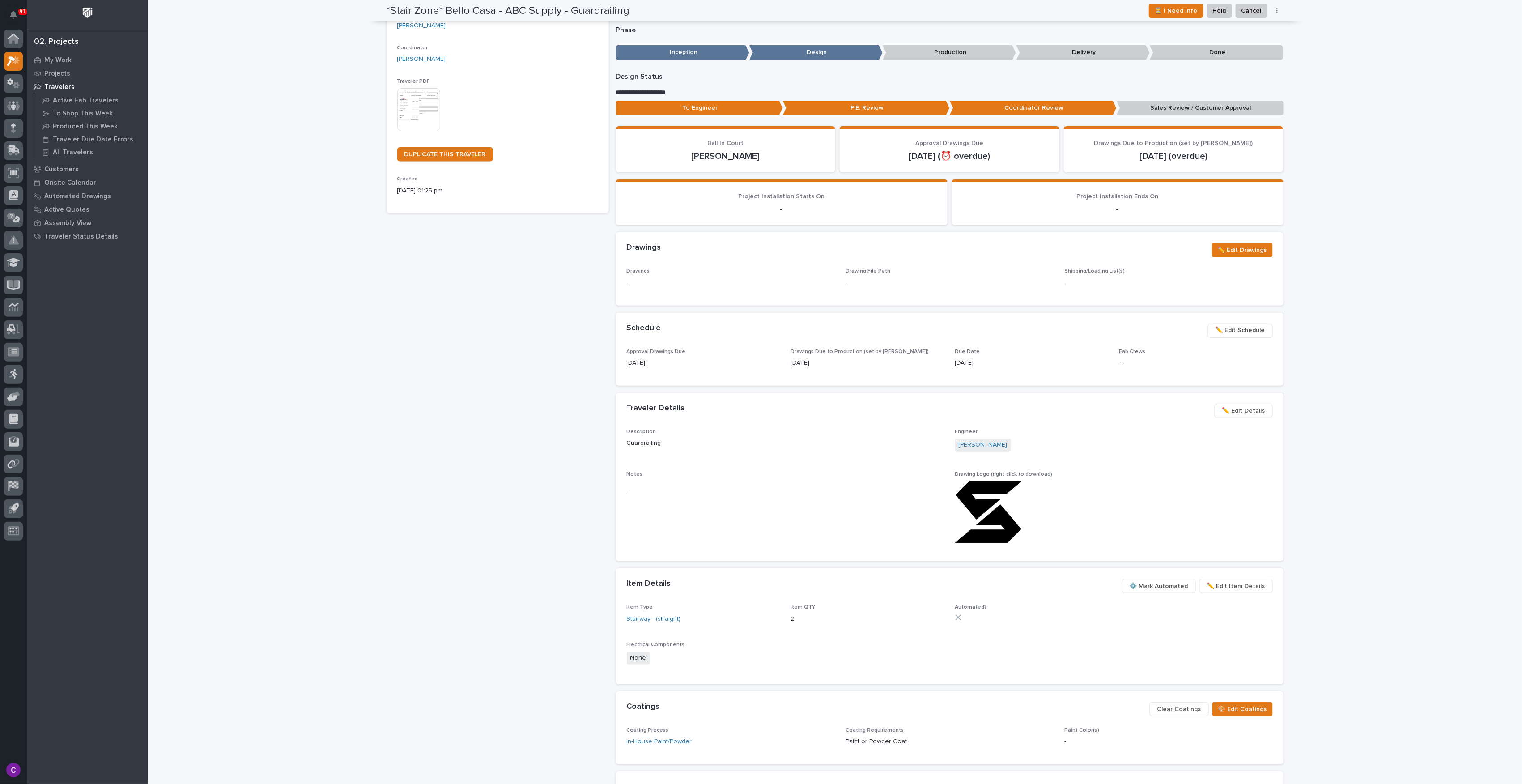
drag, startPoint x: 609, startPoint y: 165, endPoint x: 610, endPoint y: 131, distance: 34.0
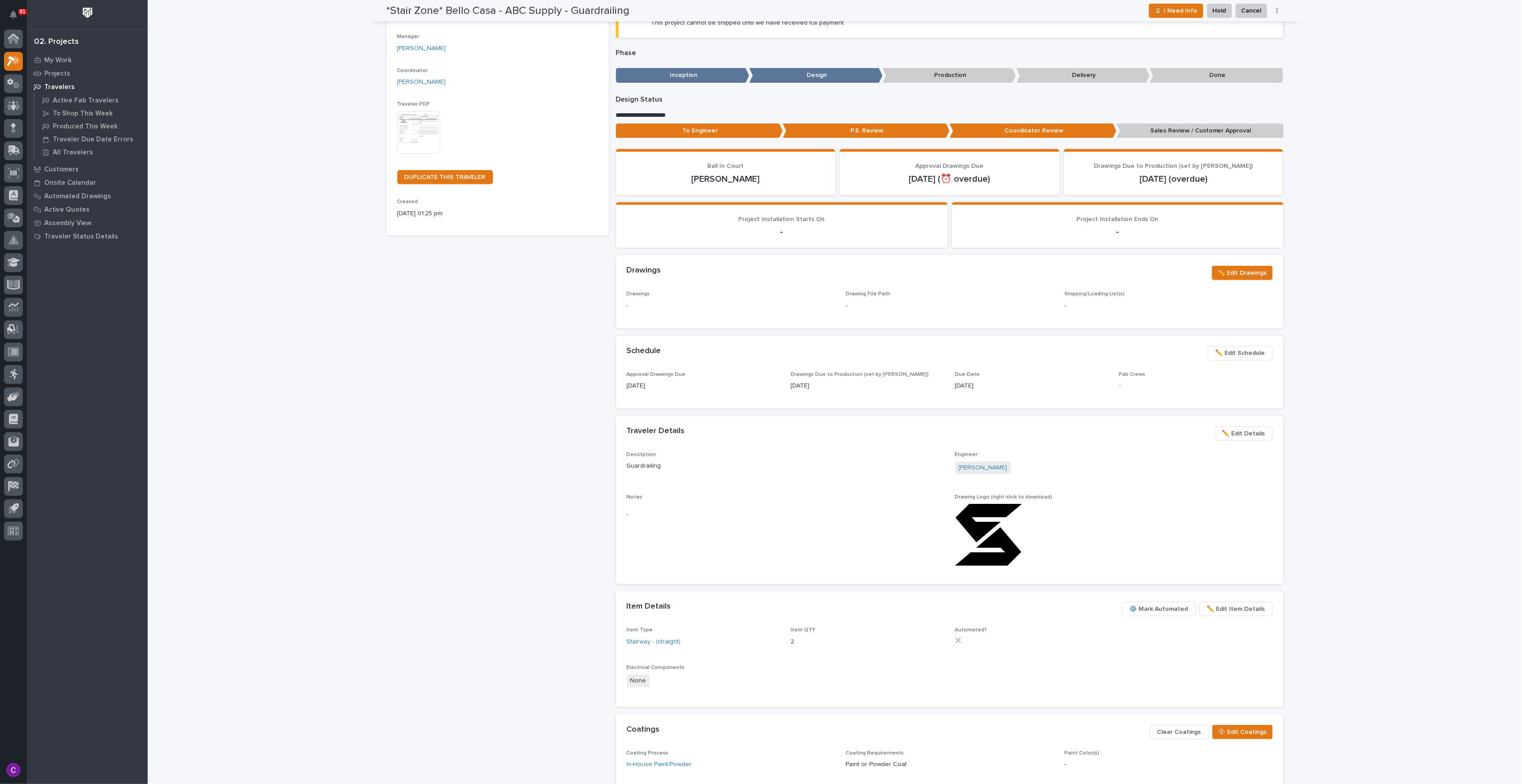
click at [977, 541] on img at bounding box center [989, 535] width 67 height 62
click at [994, 548] on img at bounding box center [989, 535] width 67 height 62
click at [990, 534] on img at bounding box center [989, 535] width 67 height 62
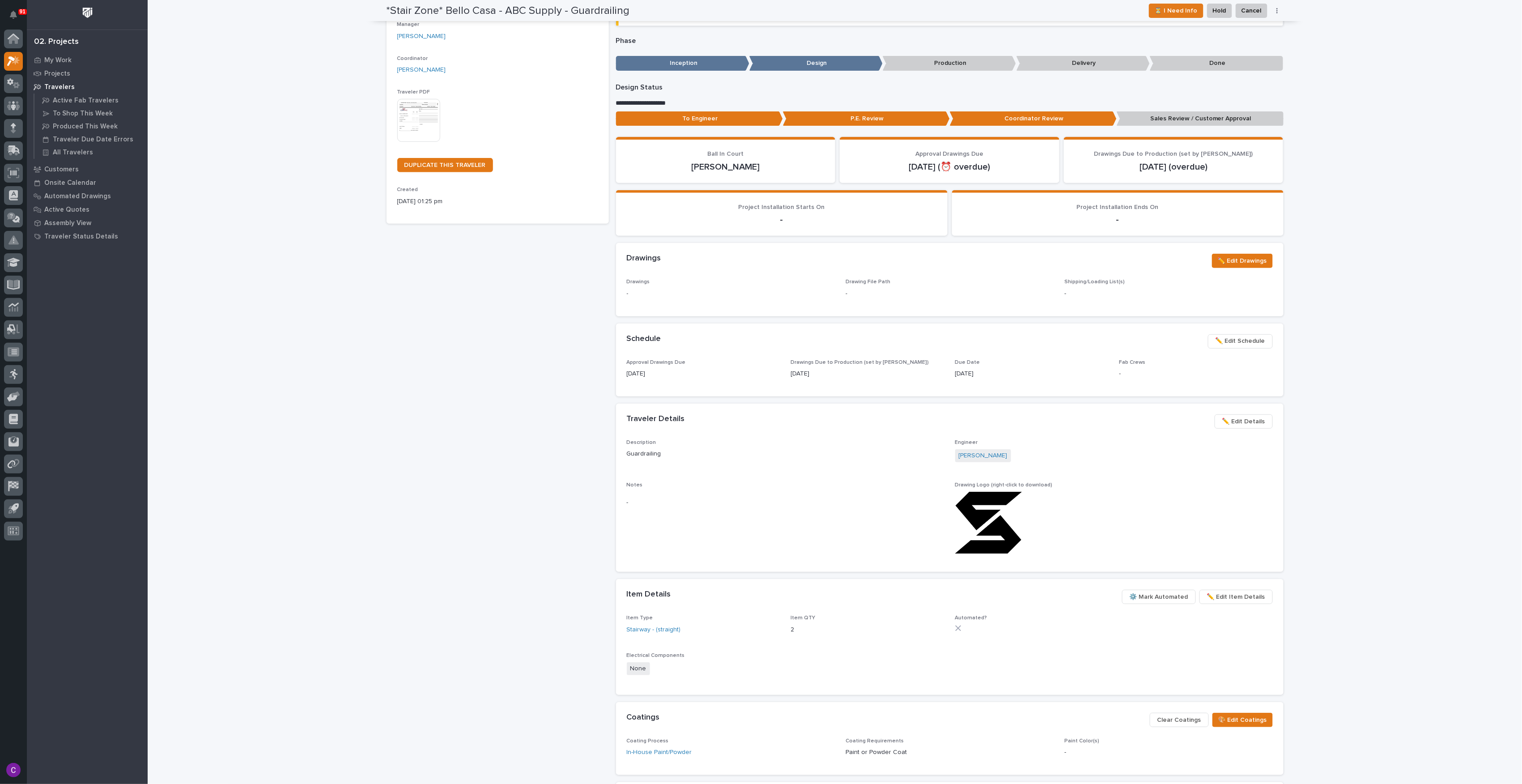
scroll to position [0, 0]
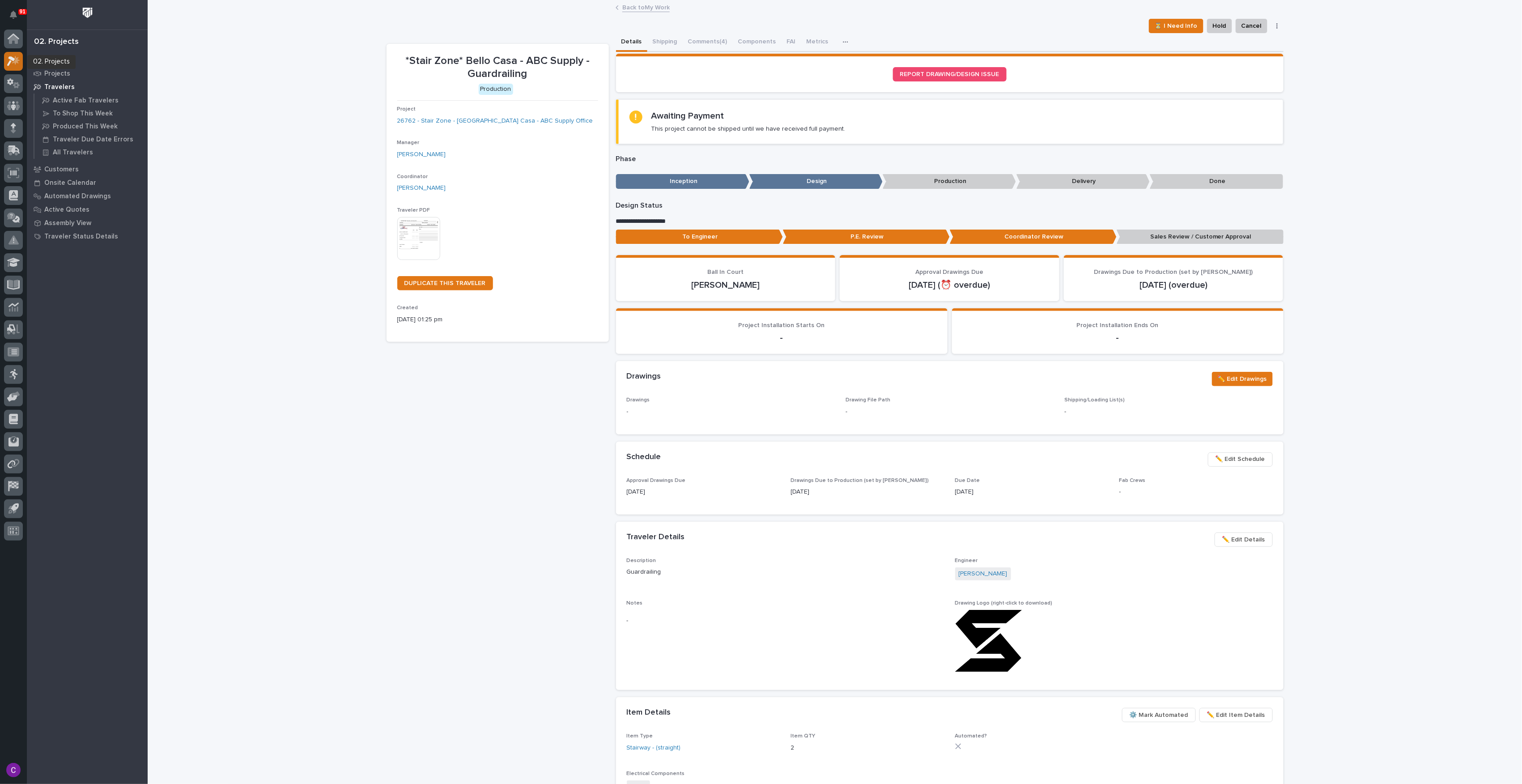
click at [15, 66] on div at bounding box center [14, 61] width 19 height 19
